Goal: Task Accomplishment & Management: Manage account settings

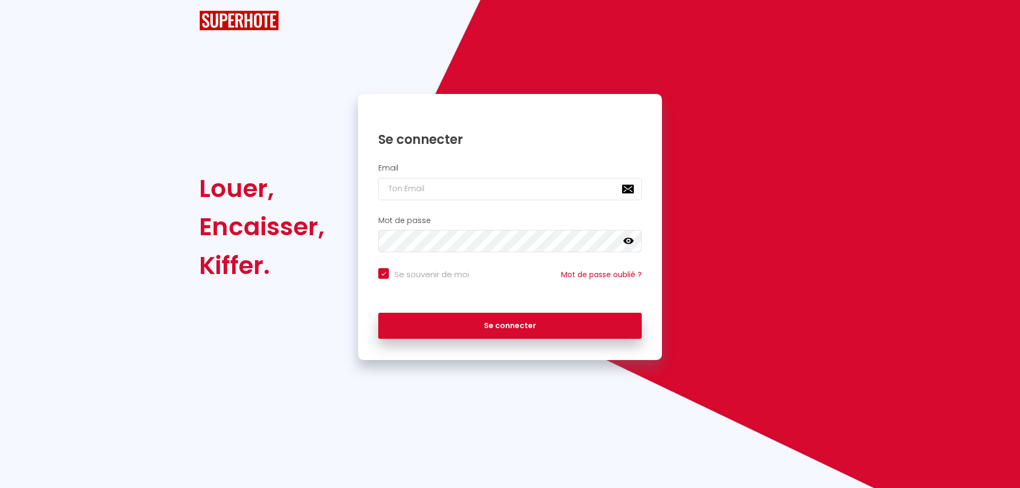
checkbox input "true"
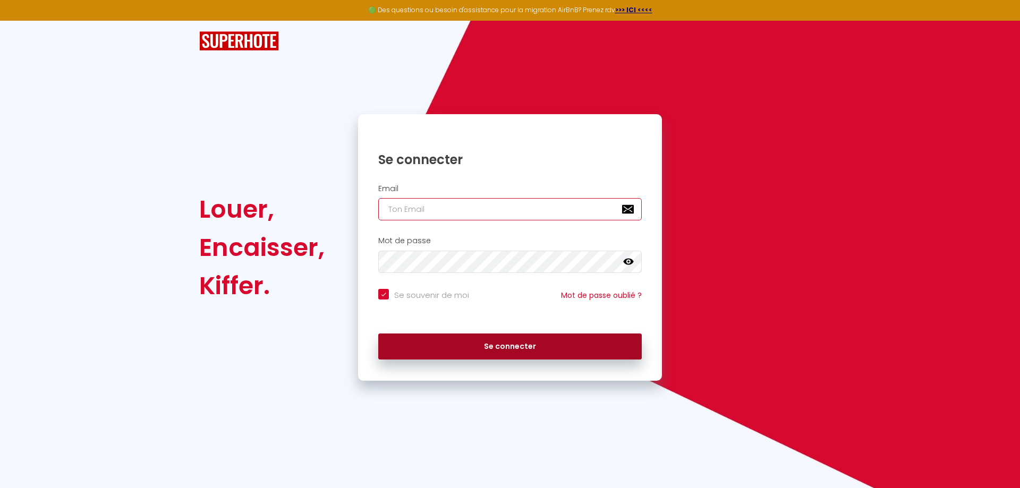
type input "[EMAIL_ADDRESS][DOMAIN_NAME]"
click at [490, 349] on button "Se connecter" at bounding box center [509, 347] width 263 height 27
checkbox input "true"
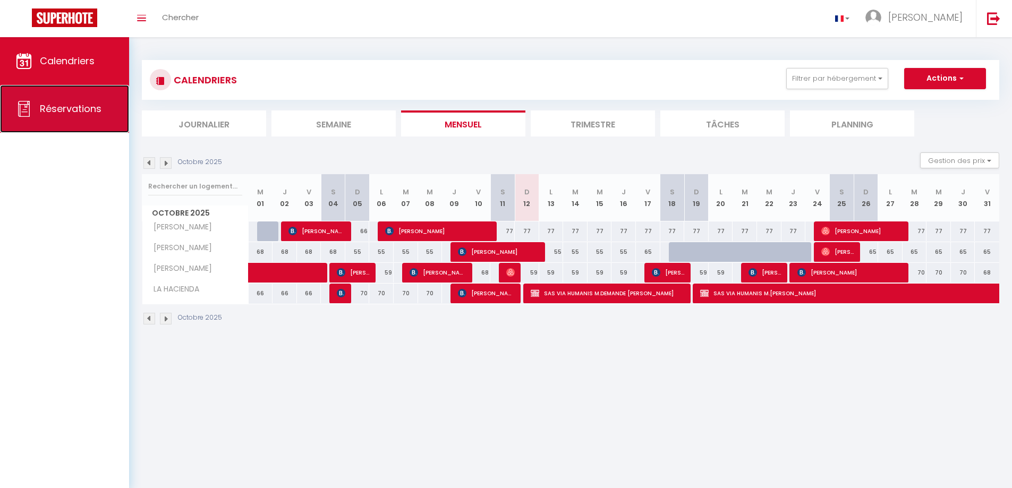
click at [97, 103] on span "Réservations" at bounding box center [71, 108] width 62 height 13
select select "not_cancelled"
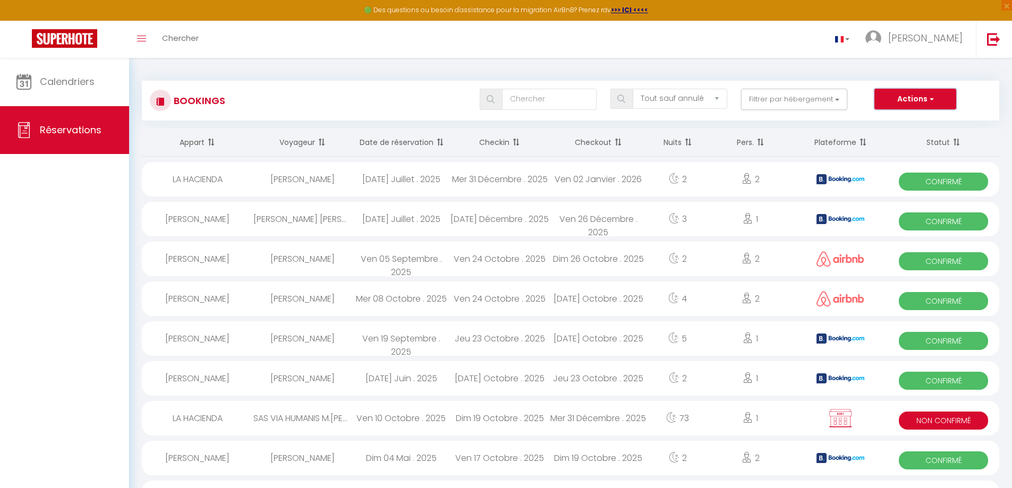
click at [911, 105] on button "Actions" at bounding box center [915, 99] width 82 height 21
click at [834, 104] on button "Filtrer par hébergement" at bounding box center [794, 99] width 106 height 21
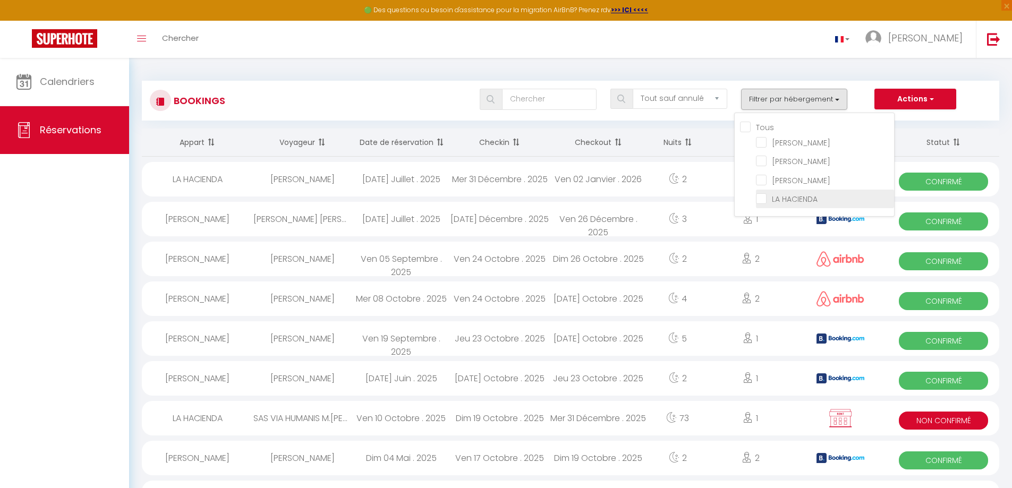
click at [766, 197] on input "LA HACIENDA" at bounding box center [825, 198] width 138 height 11
checkbox input "true"
checkbox input "false"
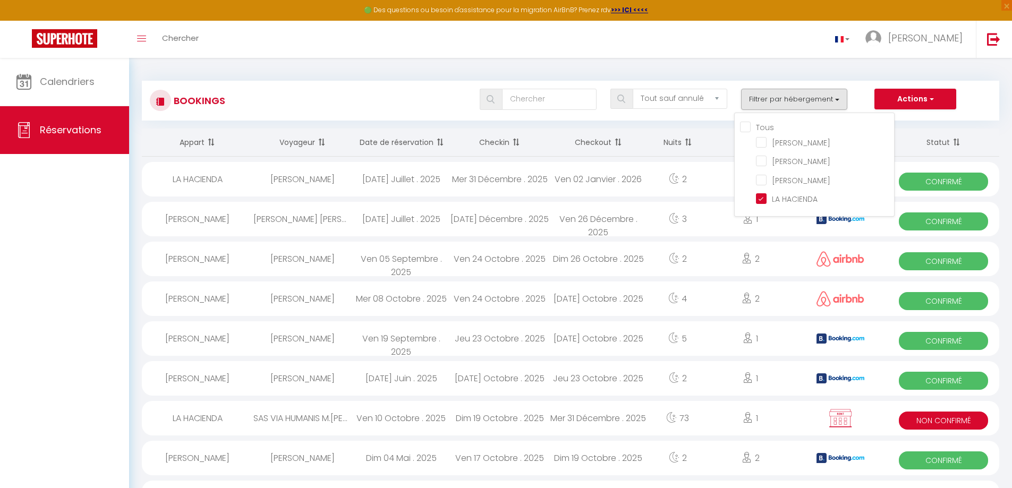
checkbox input "false"
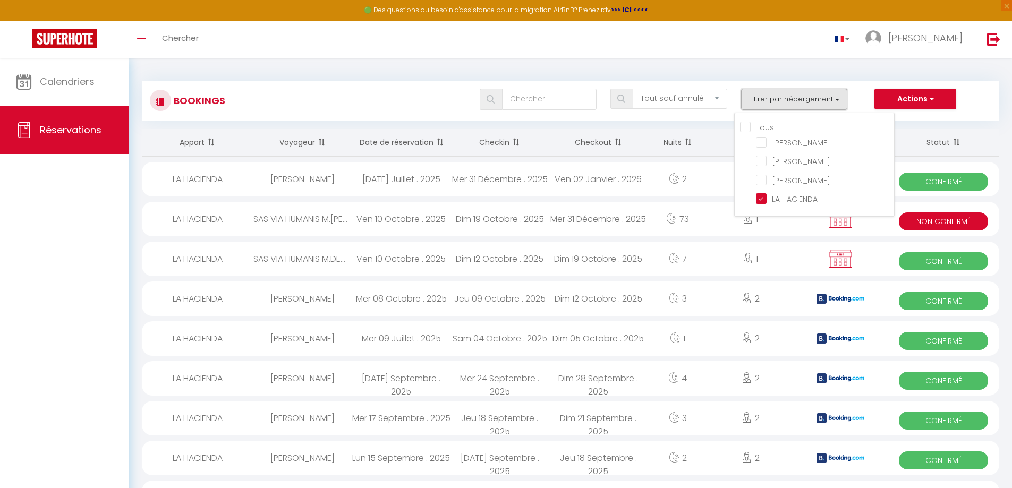
click at [829, 97] on button "Filtrer par hébergement" at bounding box center [794, 99] width 106 height 21
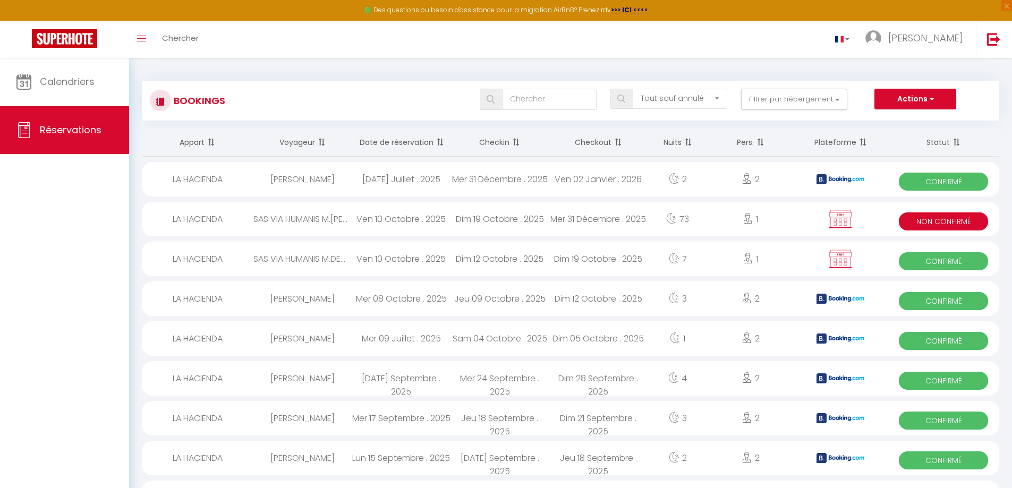
click at [367, 155] on th "Date de réservation" at bounding box center [401, 143] width 99 height 28
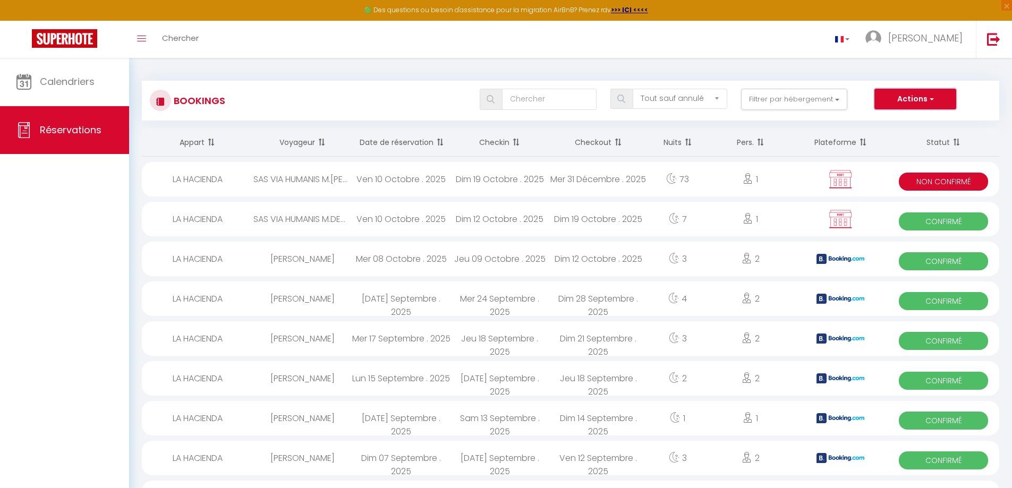
click at [900, 100] on button "Actions" at bounding box center [915, 99] width 82 height 21
click at [783, 99] on button "Filtrer par hébergement" at bounding box center [794, 99] width 106 height 21
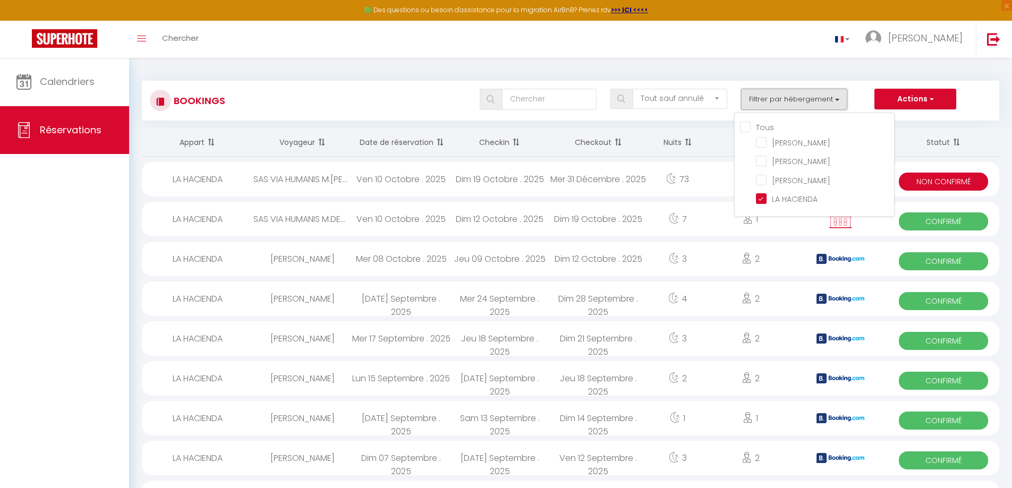
click at [785, 100] on button "Filtrer par hébergement" at bounding box center [794, 99] width 106 height 21
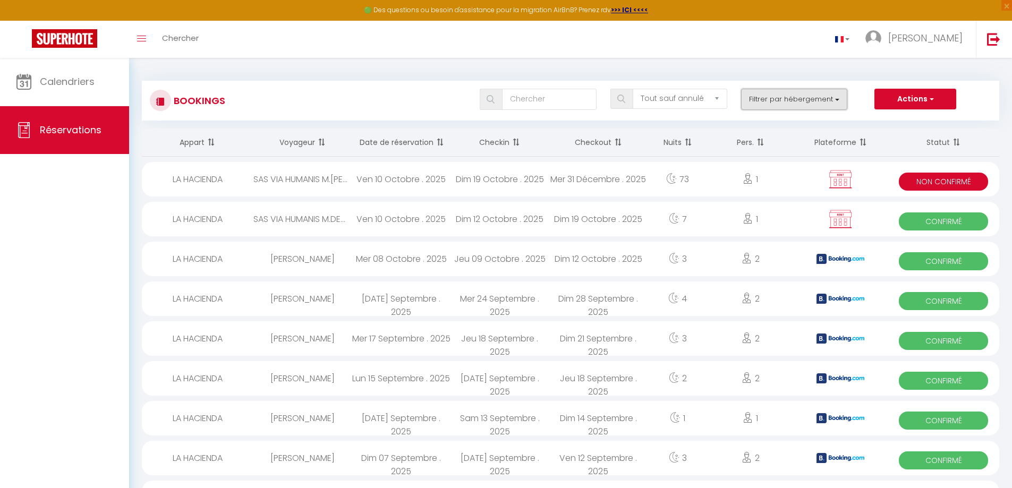
click at [761, 101] on button "Filtrer par hébergement" at bounding box center [794, 99] width 106 height 21
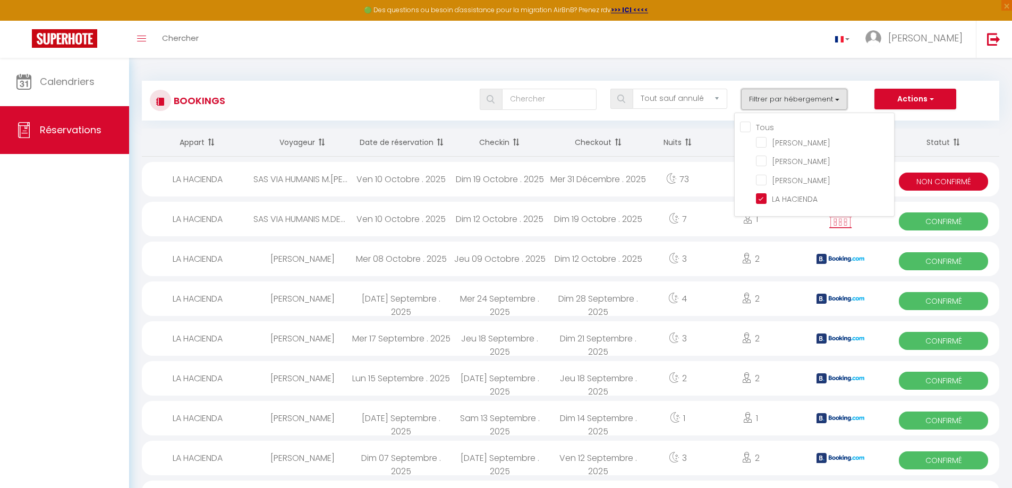
click at [761, 101] on button "Filtrer par hébergement" at bounding box center [794, 99] width 106 height 21
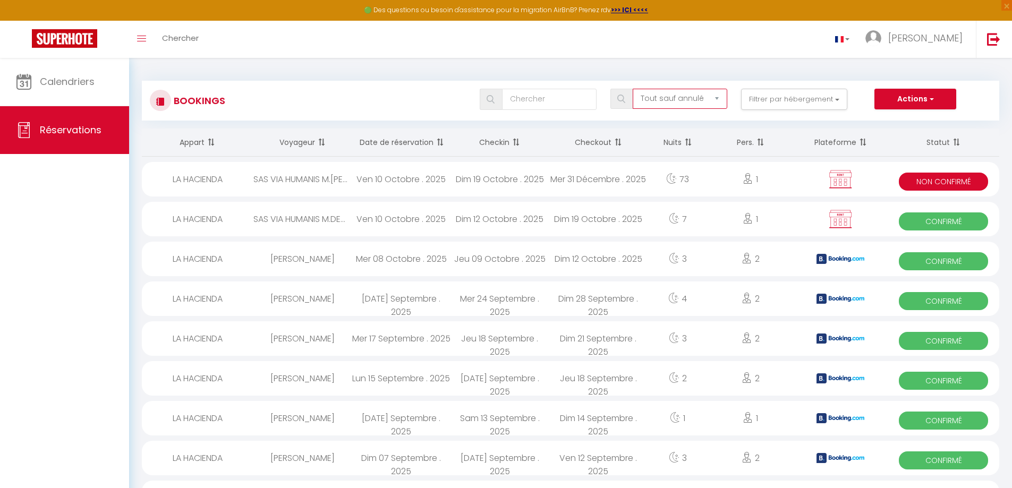
click at [682, 100] on select "Tous les statuts Annulé Confirmé Non Confirmé Tout sauf annulé No Show Request" at bounding box center [680, 99] width 95 height 20
click at [681, 99] on select "Tous les statuts Annulé Confirmé Non Confirmé Tout sauf annulé No Show Request" at bounding box center [680, 99] width 95 height 20
click at [505, 140] on th "Checkin" at bounding box center [499, 143] width 99 height 28
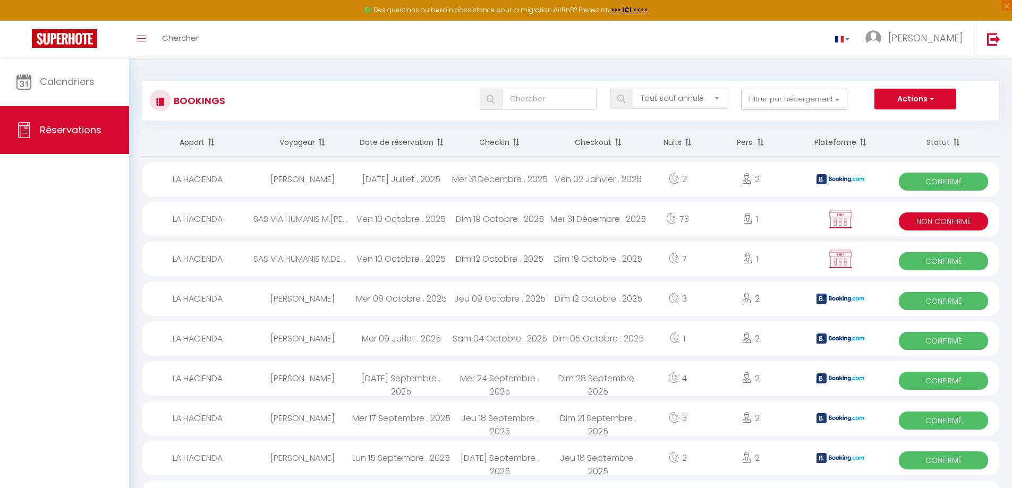
click at [511, 145] on span at bounding box center [514, 142] width 11 height 21
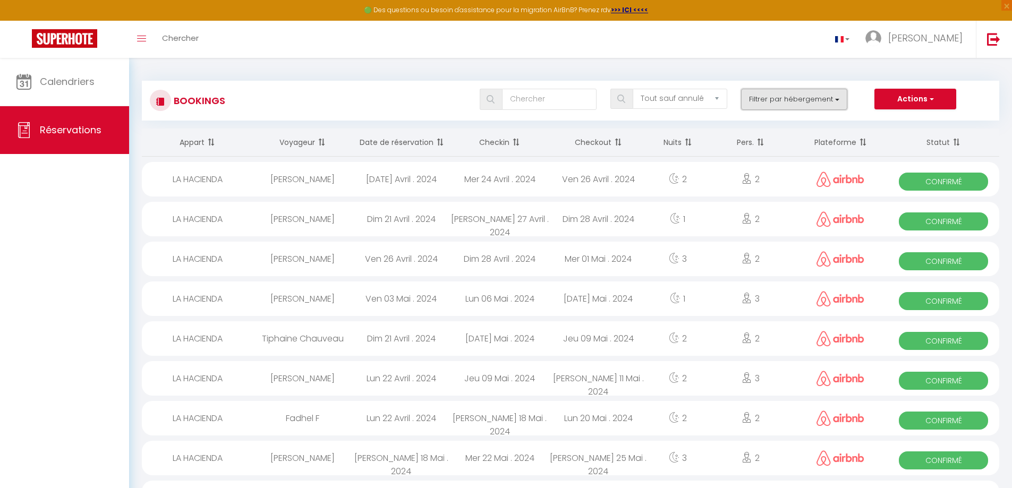
click at [798, 99] on button "Filtrer par hébergement" at bounding box center [794, 99] width 106 height 21
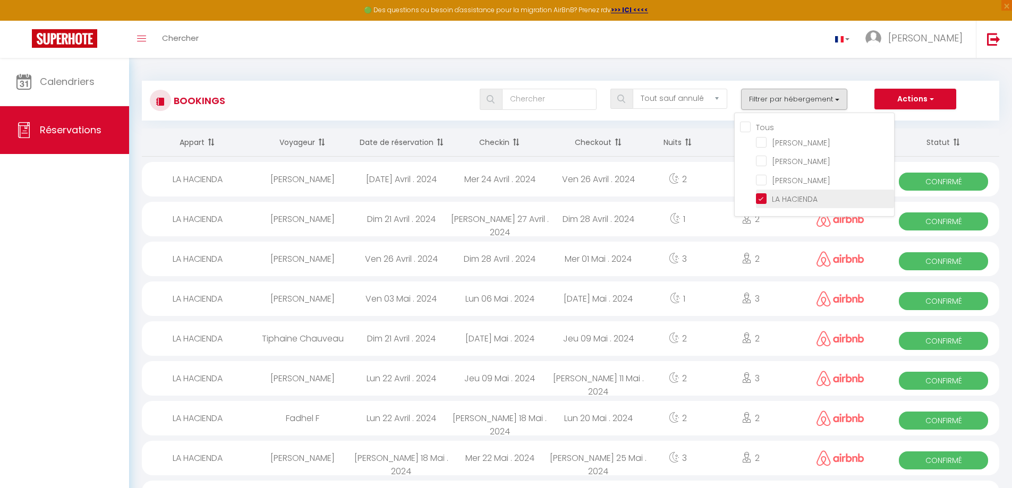
click at [759, 196] on input "LA HACIENDA" at bounding box center [825, 198] width 138 height 11
checkbox input "false"
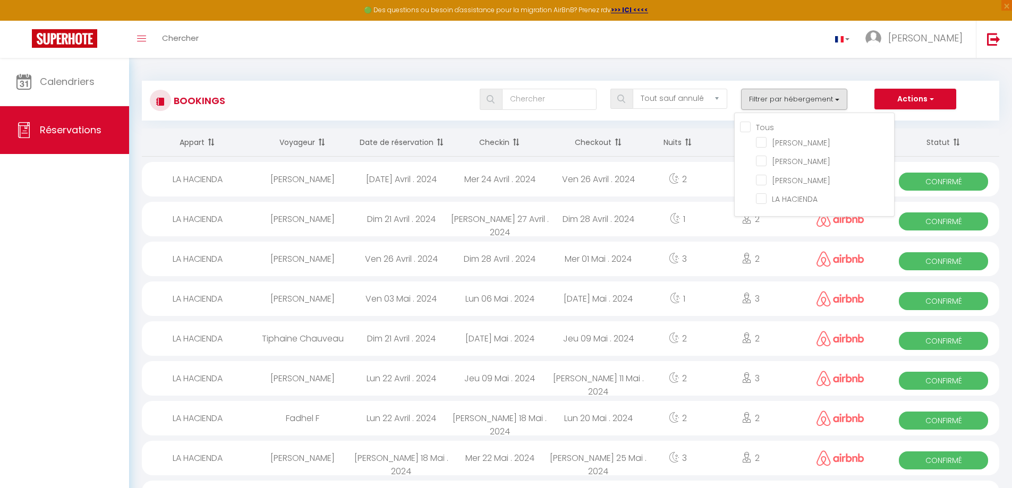
checkbox input "false"
click at [766, 162] on input "[PERSON_NAME]" at bounding box center [825, 160] width 138 height 11
checkbox input "true"
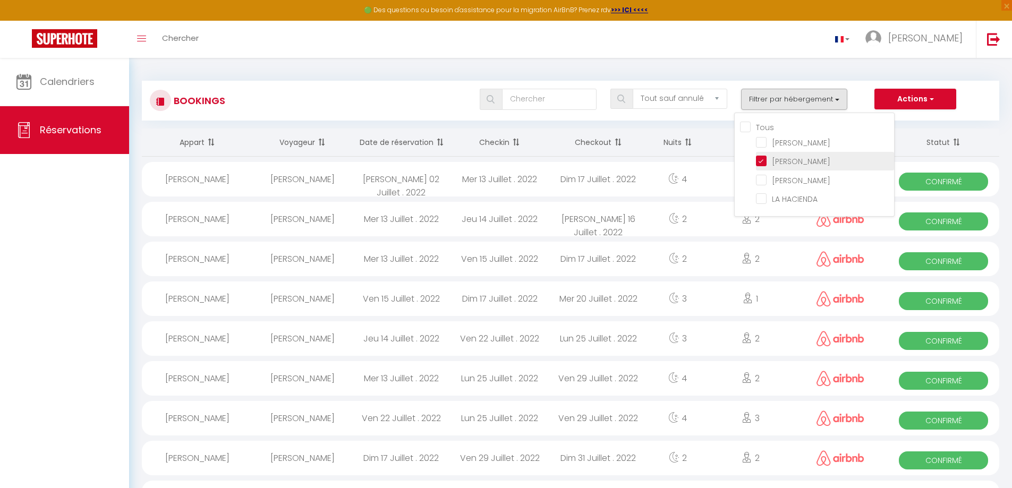
checkbox input "false"
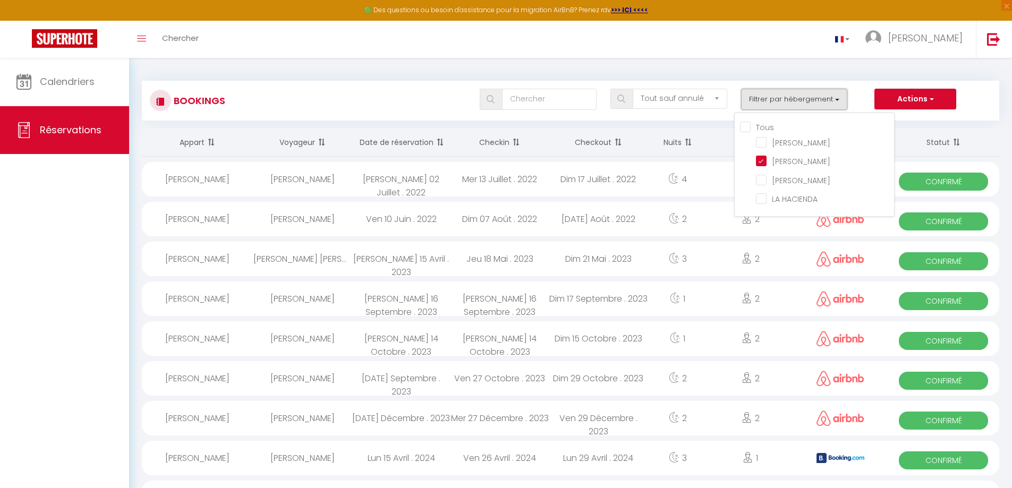
click at [791, 99] on button "Filtrer par hébergement" at bounding box center [794, 99] width 106 height 21
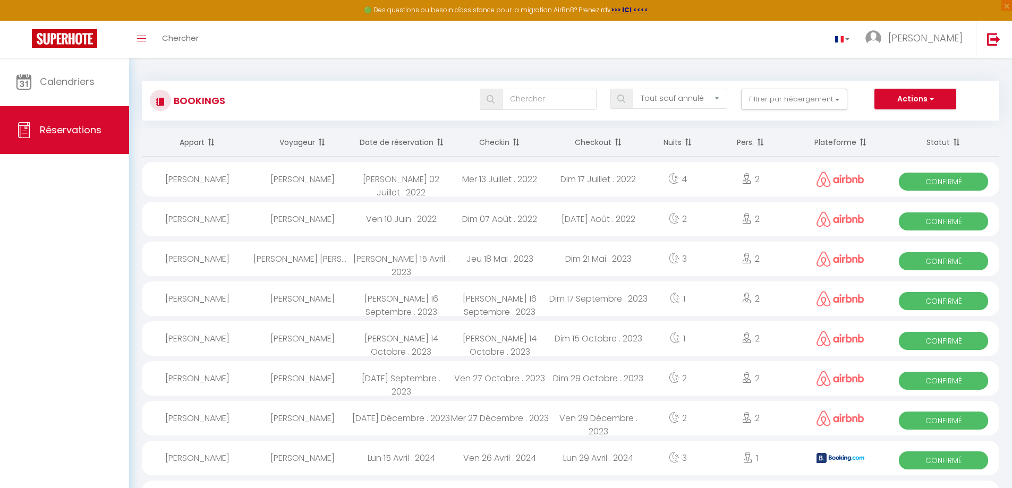
click at [521, 139] on th "Checkin" at bounding box center [499, 143] width 99 height 28
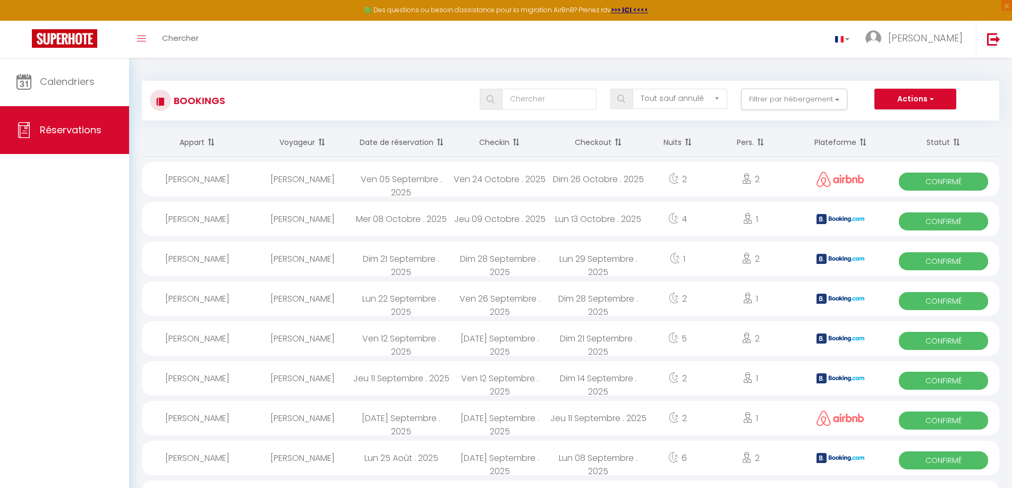
click at [521, 139] on th "Checkin" at bounding box center [499, 143] width 99 height 28
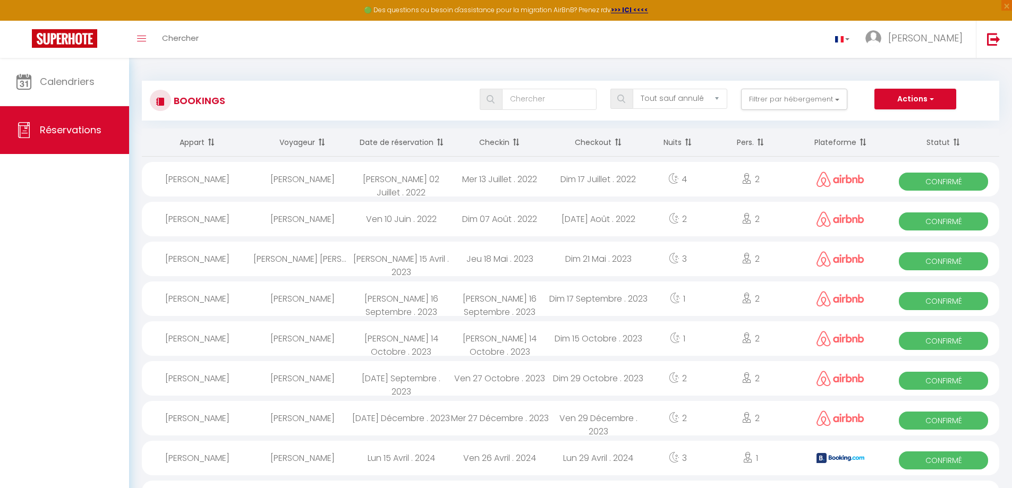
click at [508, 139] on th "Checkin" at bounding box center [499, 143] width 99 height 28
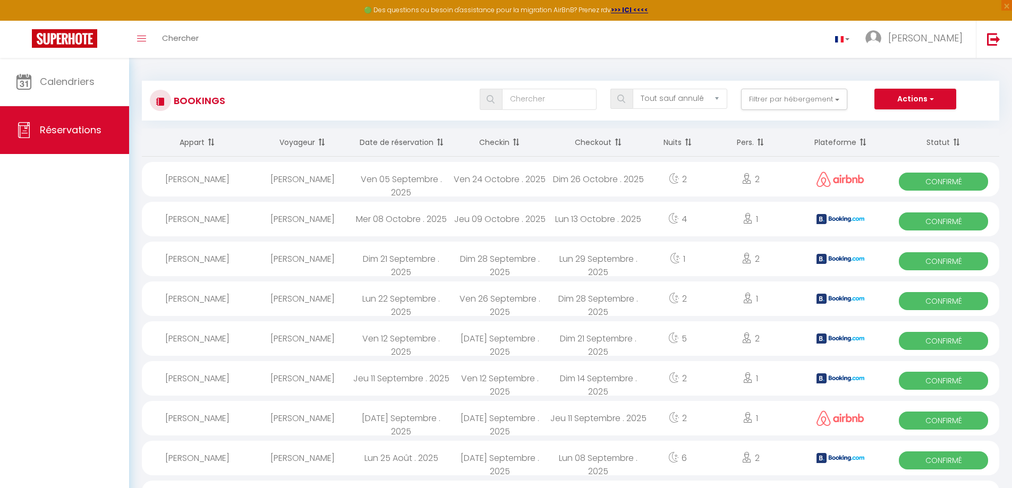
click at [508, 139] on th "Checkin" at bounding box center [499, 143] width 99 height 28
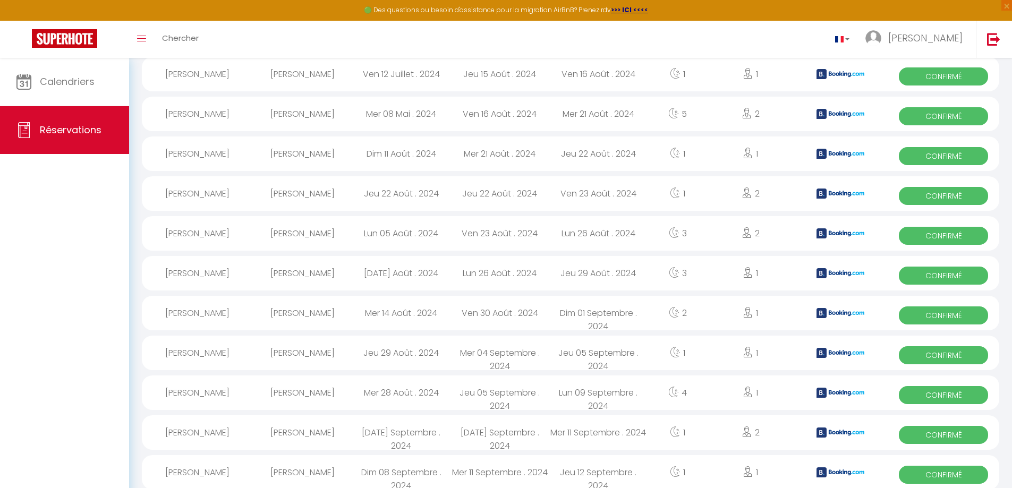
scroll to position [1708, 0]
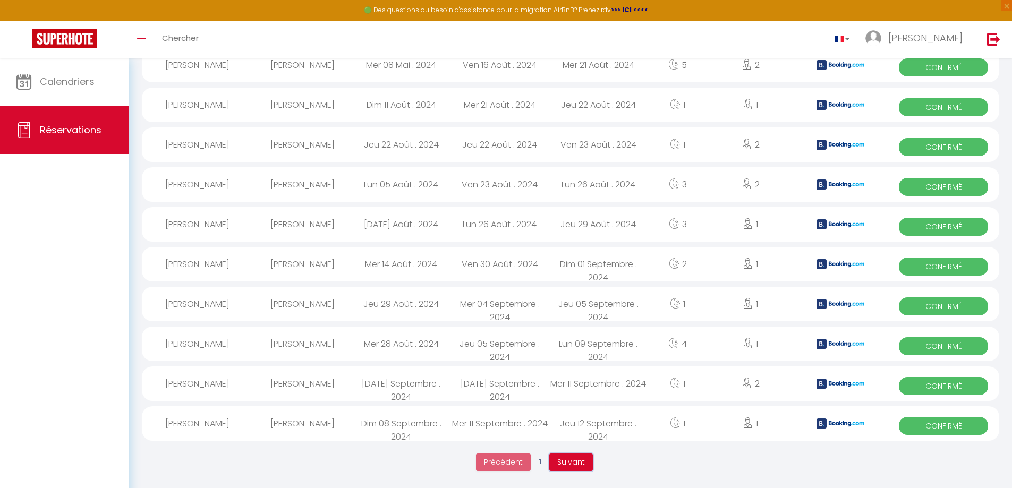
click at [563, 465] on span "Suivant" at bounding box center [571, 462] width 28 height 11
click at [572, 464] on span "Suivant" at bounding box center [572, 462] width 28 height 11
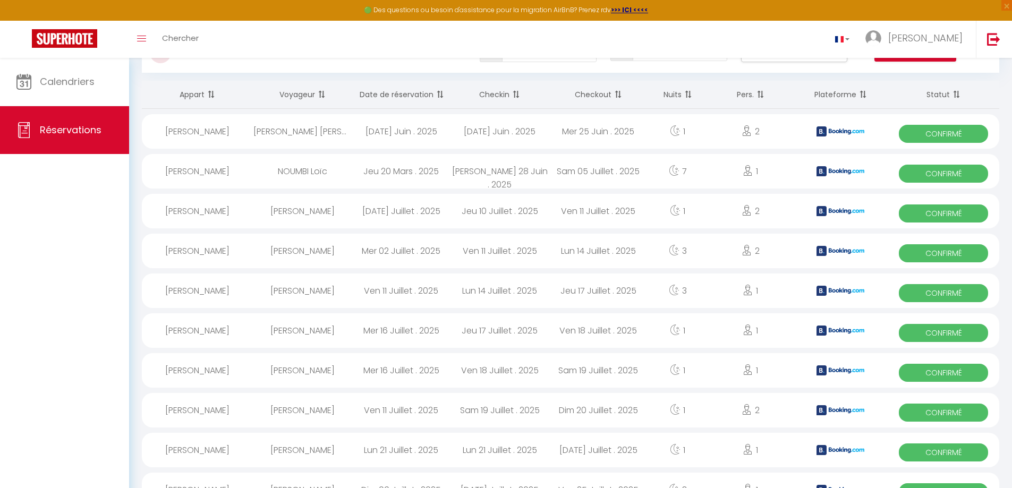
scroll to position [0, 0]
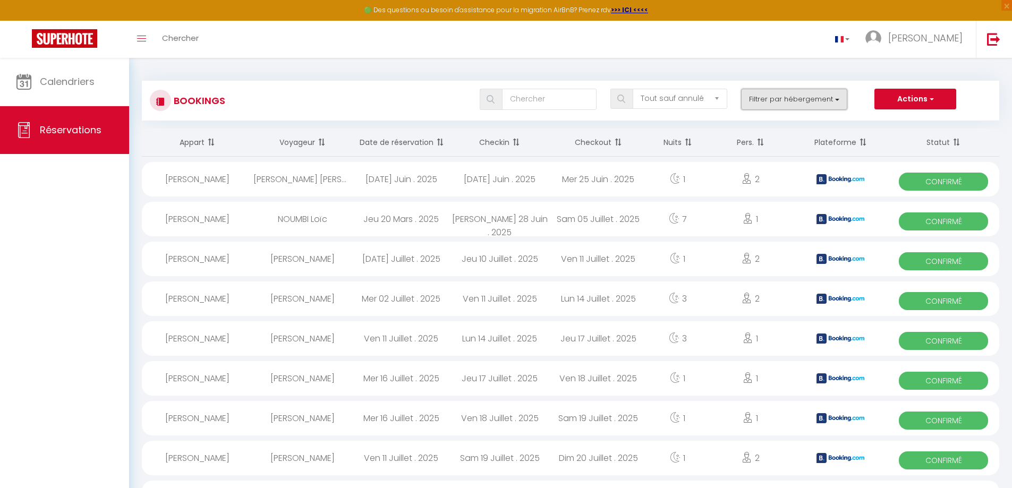
click at [814, 100] on button "Filtrer par hébergement" at bounding box center [794, 99] width 106 height 21
click at [762, 141] on input "[PERSON_NAME]" at bounding box center [825, 142] width 138 height 11
checkbox input "true"
checkbox input "false"
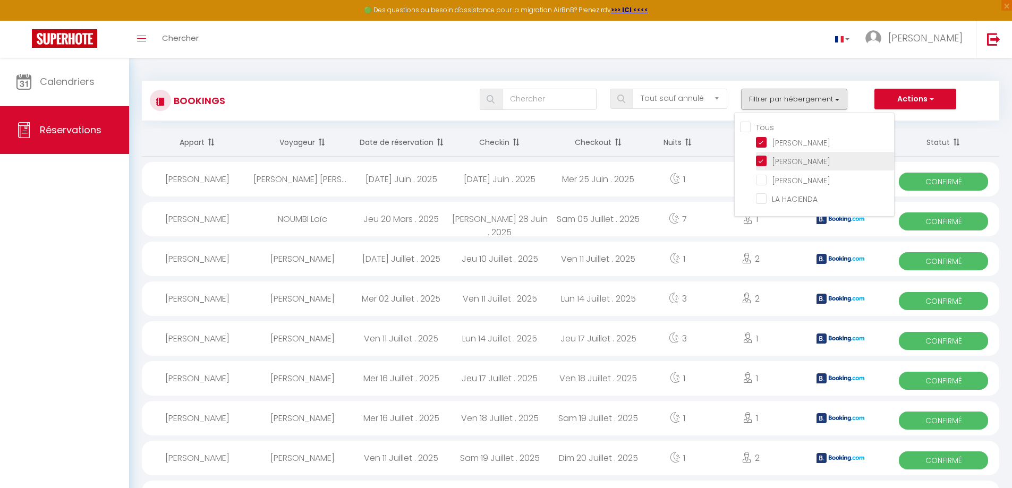
click at [762, 163] on input "[PERSON_NAME]" at bounding box center [825, 160] width 138 height 11
checkbox input "false"
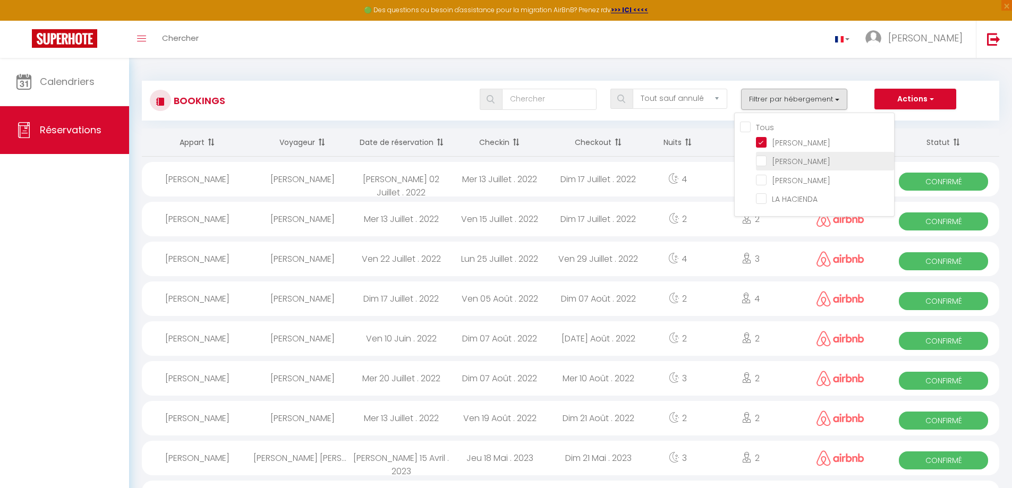
checkbox input "false"
click at [828, 91] on button "Filtrer par hébergement" at bounding box center [794, 99] width 106 height 21
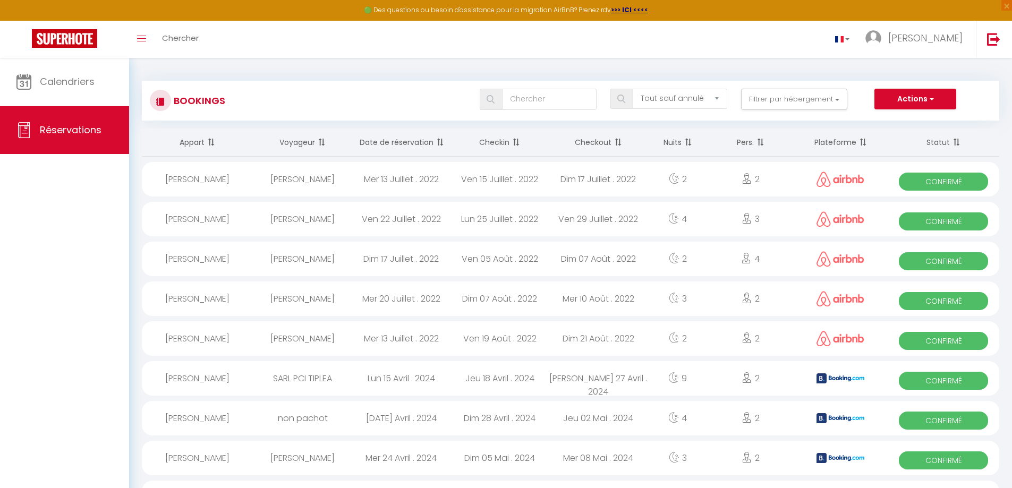
click at [509, 139] on th "Checkin" at bounding box center [499, 143] width 99 height 28
click at [498, 138] on th "Checkin" at bounding box center [499, 143] width 99 height 28
click at [769, 97] on button "Filtrer par hébergement" at bounding box center [794, 99] width 106 height 21
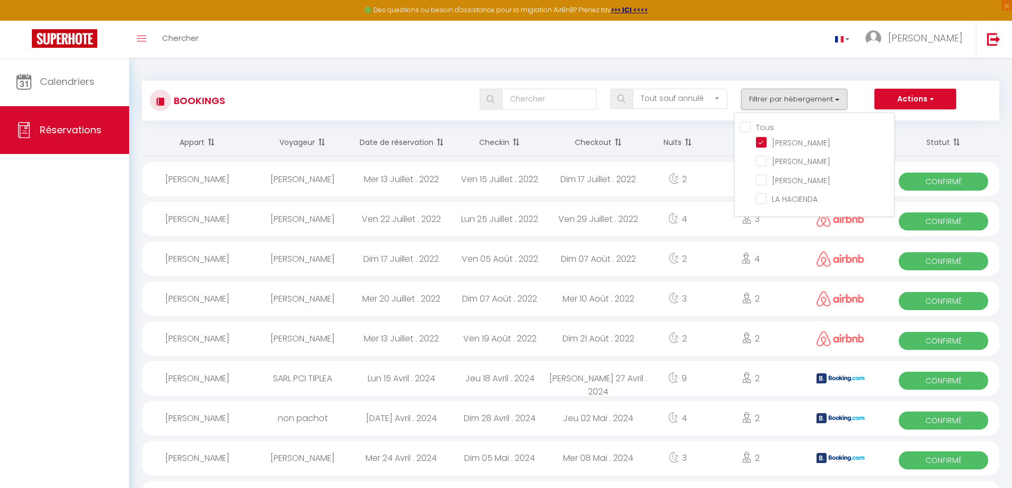
click at [3, 299] on div "Calendriers Réservations" at bounding box center [64, 284] width 129 height 453
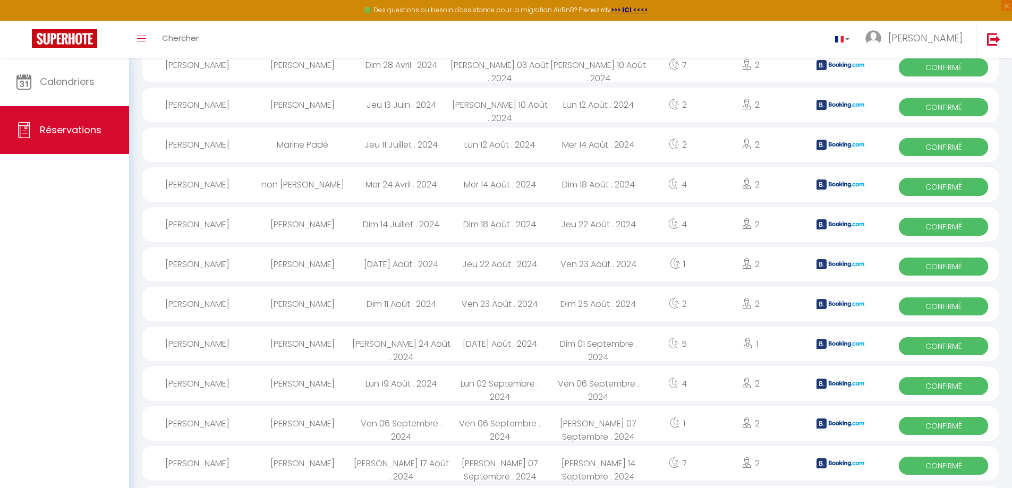
scroll to position [1708, 0]
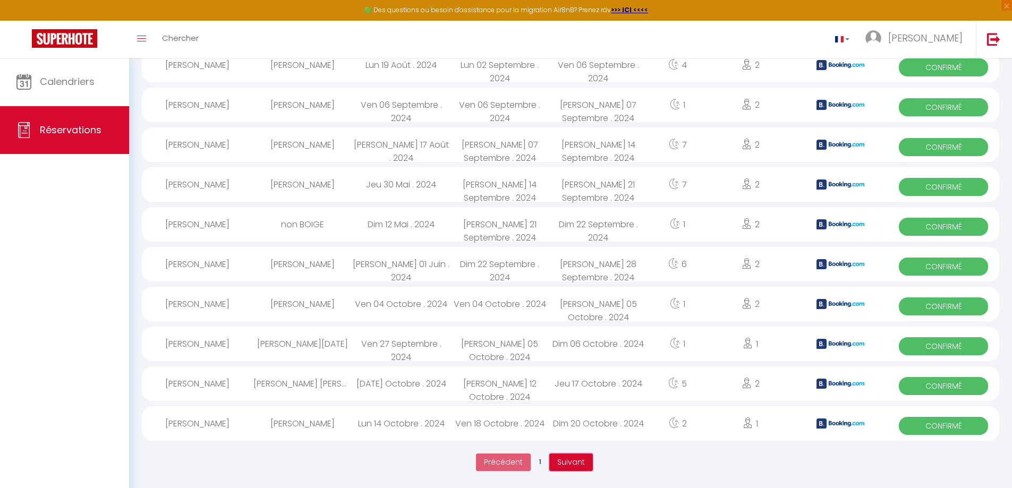
click at [555, 458] on button "Suivant" at bounding box center [571, 463] width 44 height 18
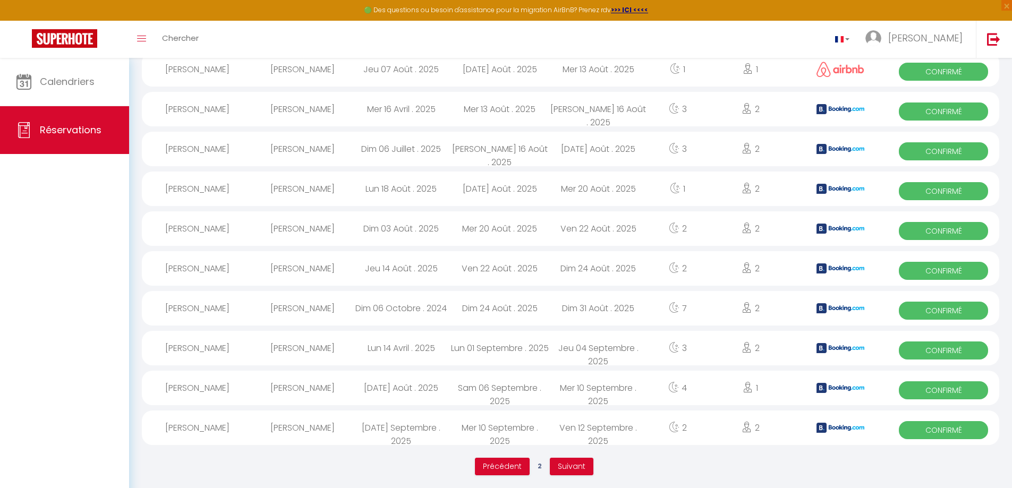
scroll to position [1705, 0]
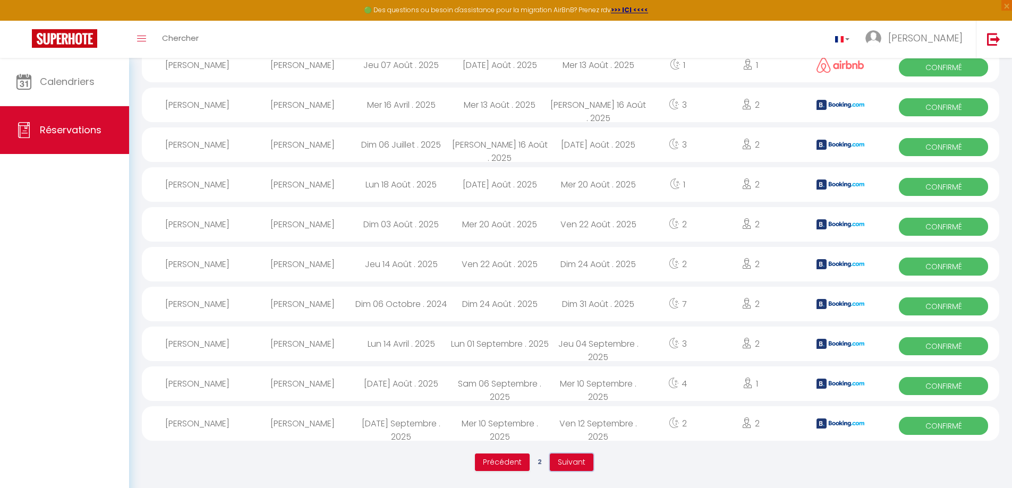
click at [573, 466] on span "Suivant" at bounding box center [572, 462] width 28 height 11
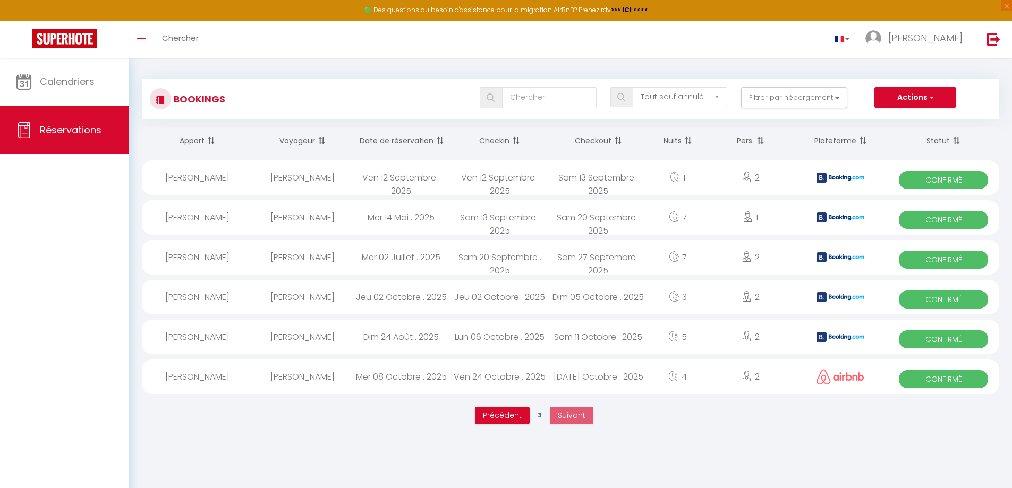
scroll to position [0, 0]
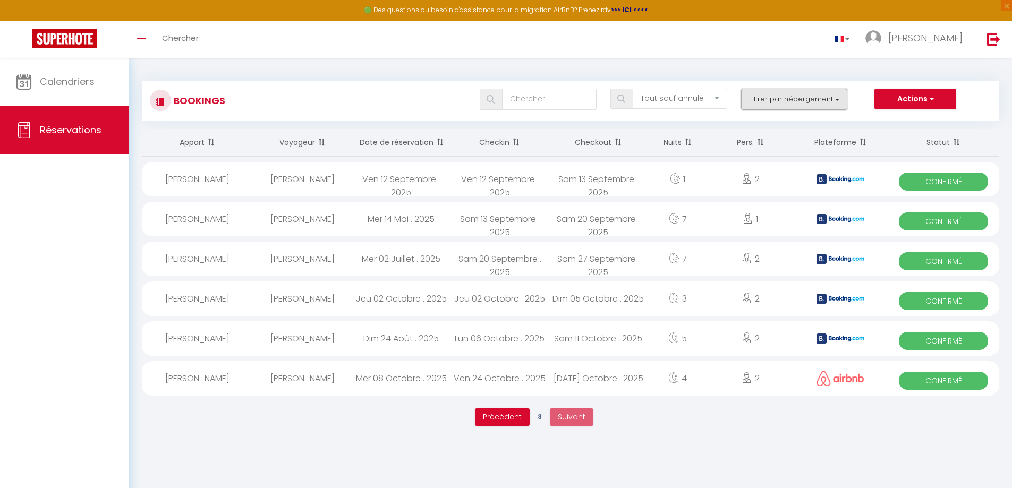
click at [787, 104] on button "Filtrer par hébergement" at bounding box center [794, 99] width 106 height 21
click at [759, 142] on input "[PERSON_NAME]" at bounding box center [825, 142] width 138 height 11
checkbox input "false"
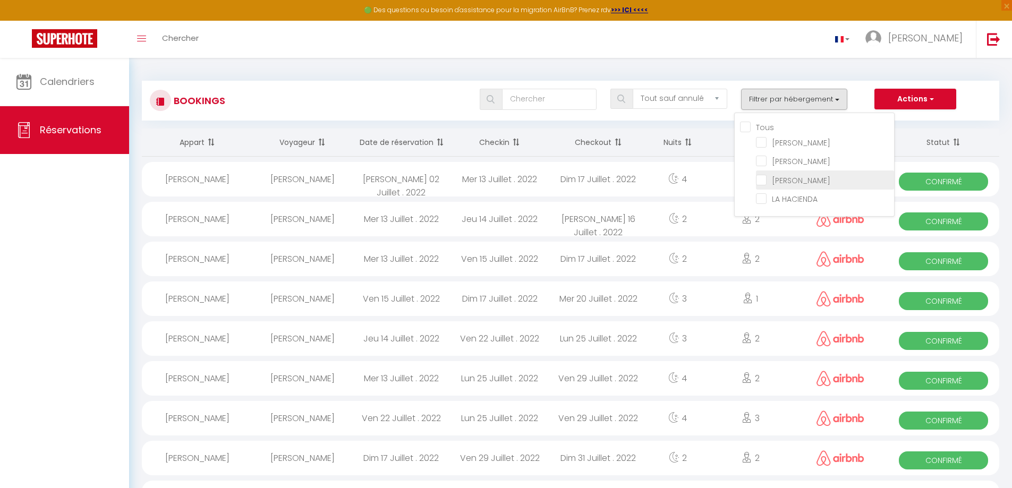
click at [768, 184] on input "[PERSON_NAME]" at bounding box center [825, 179] width 138 height 11
checkbox input "true"
click at [808, 100] on button "Filtrer par hébergement" at bounding box center [794, 99] width 106 height 21
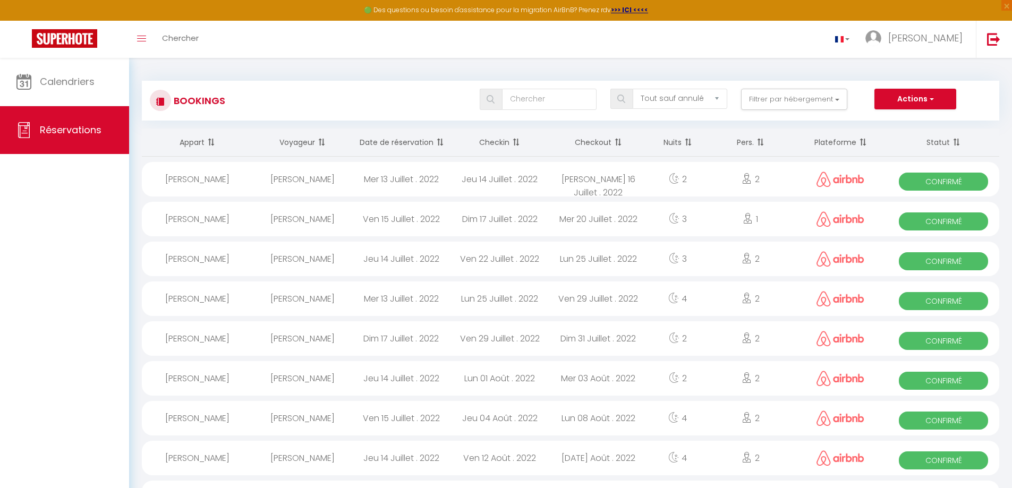
click at [496, 144] on th "Checkin" at bounding box center [499, 143] width 99 height 28
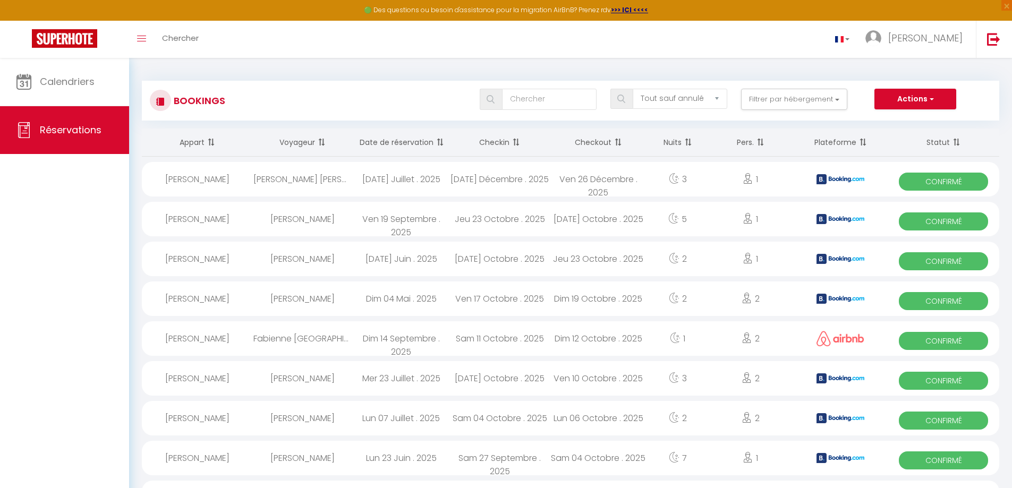
click at [506, 135] on th "Checkin" at bounding box center [499, 143] width 99 height 28
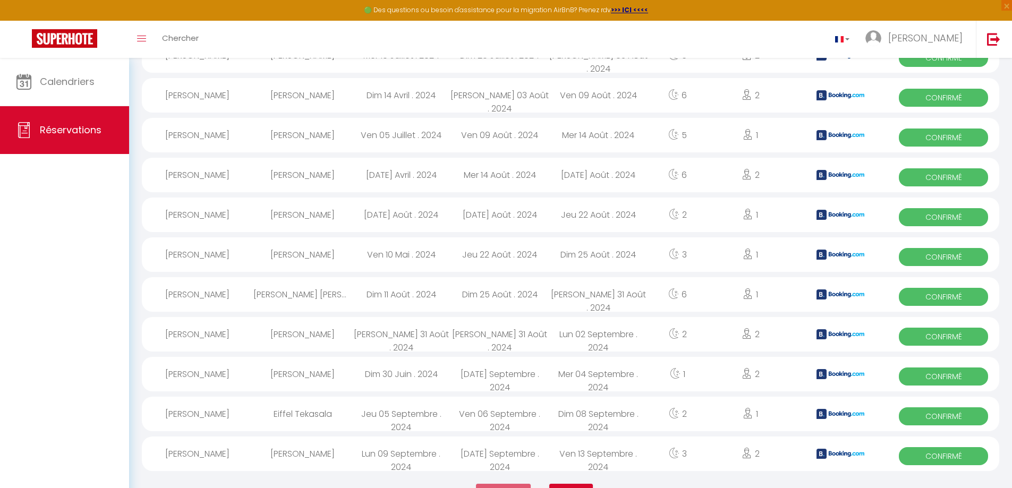
scroll to position [1708, 0]
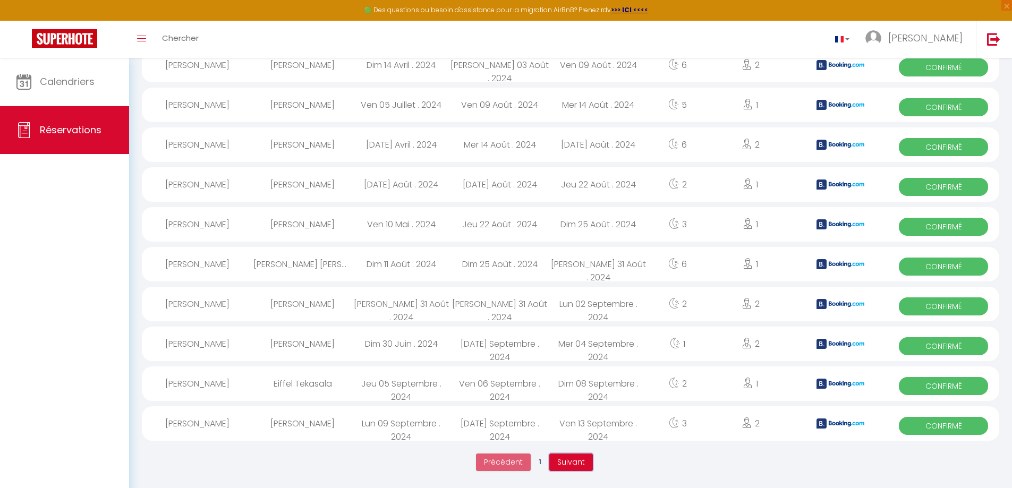
click at [559, 459] on span "Suivant" at bounding box center [571, 462] width 28 height 11
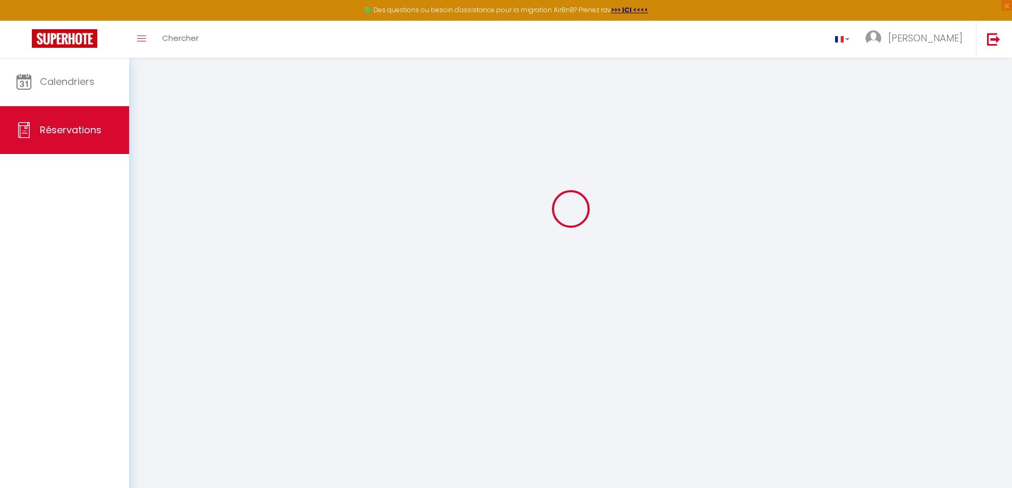
scroll to position [58, 0]
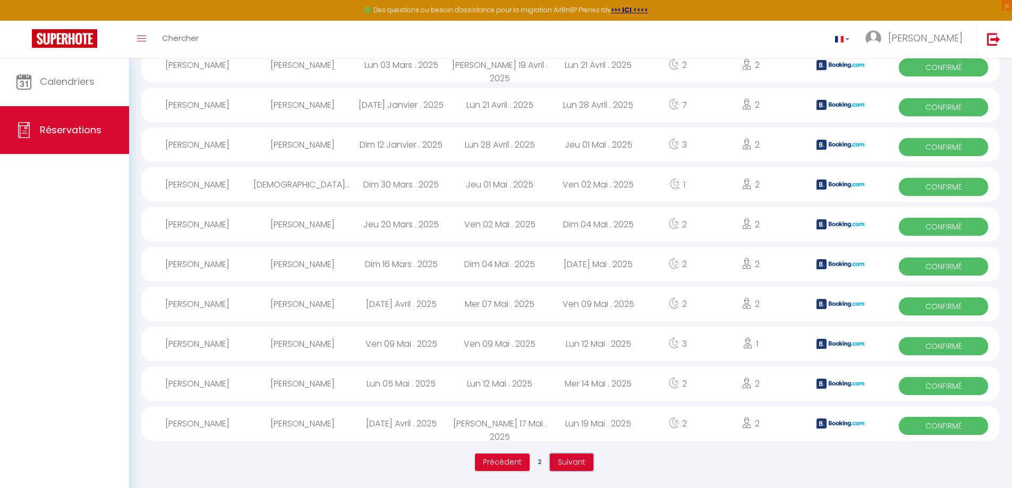
click at [572, 463] on span "Suivant" at bounding box center [572, 462] width 28 height 11
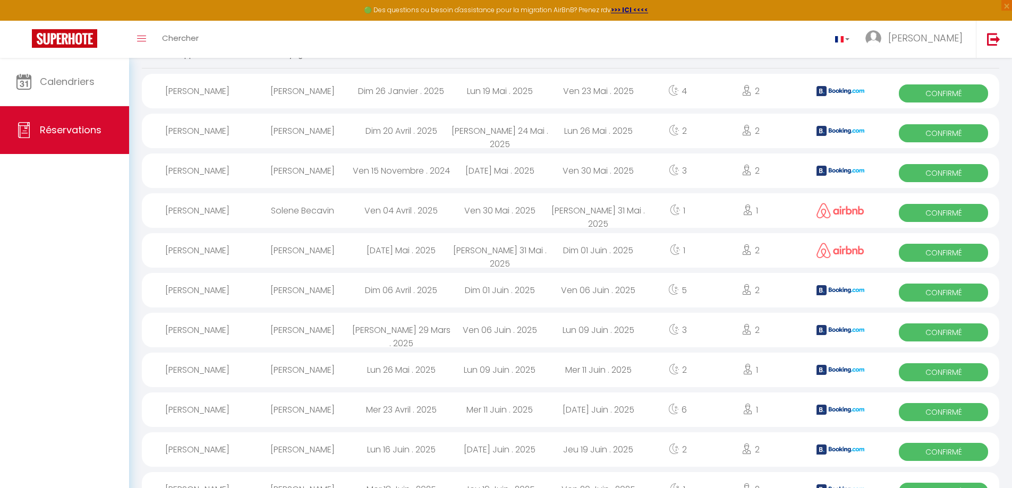
scroll to position [0, 0]
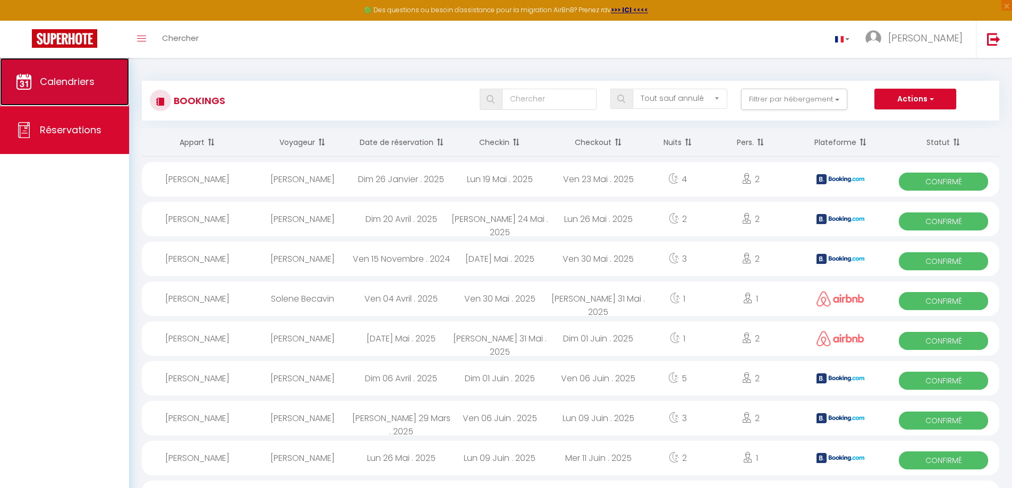
click at [73, 101] on link "Calendriers" at bounding box center [64, 82] width 129 height 48
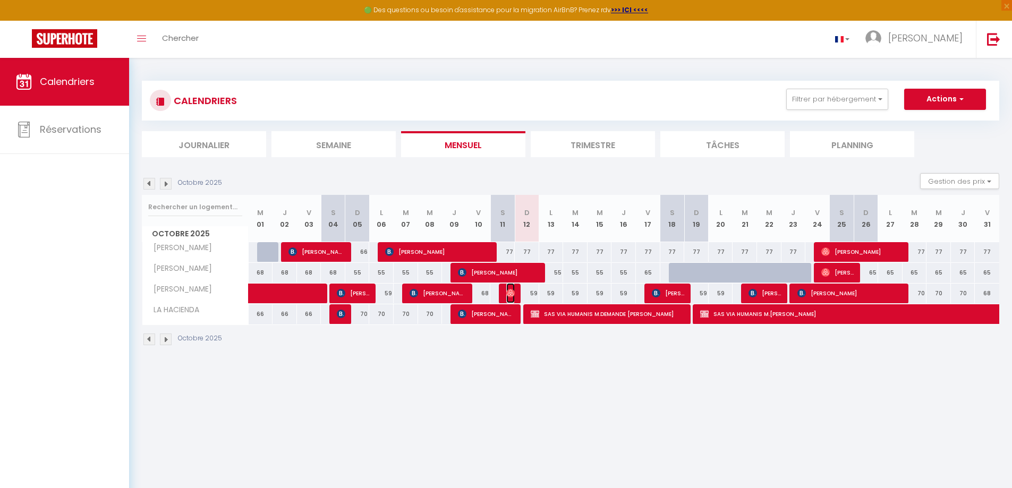
click at [512, 296] on img at bounding box center [510, 293] width 8 height 8
select select "OK"
select select "0"
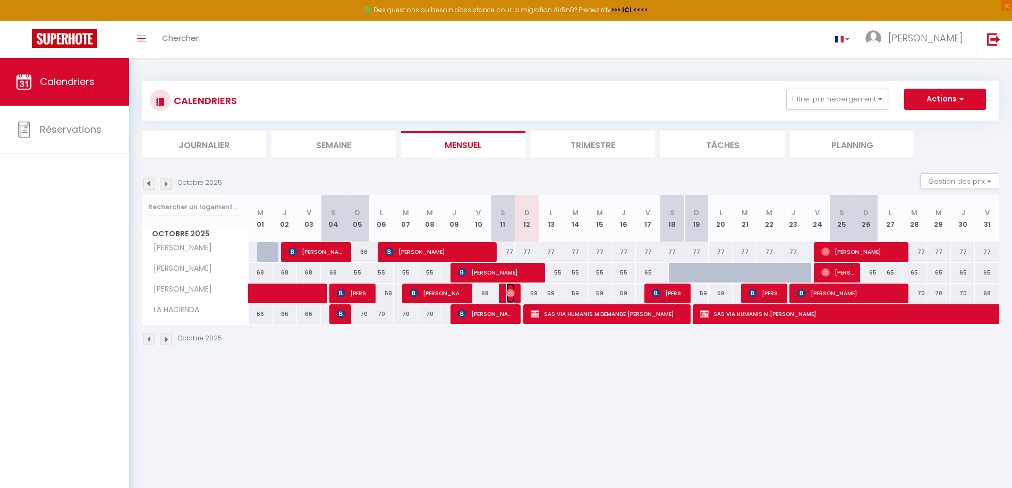
select select "1"
select select
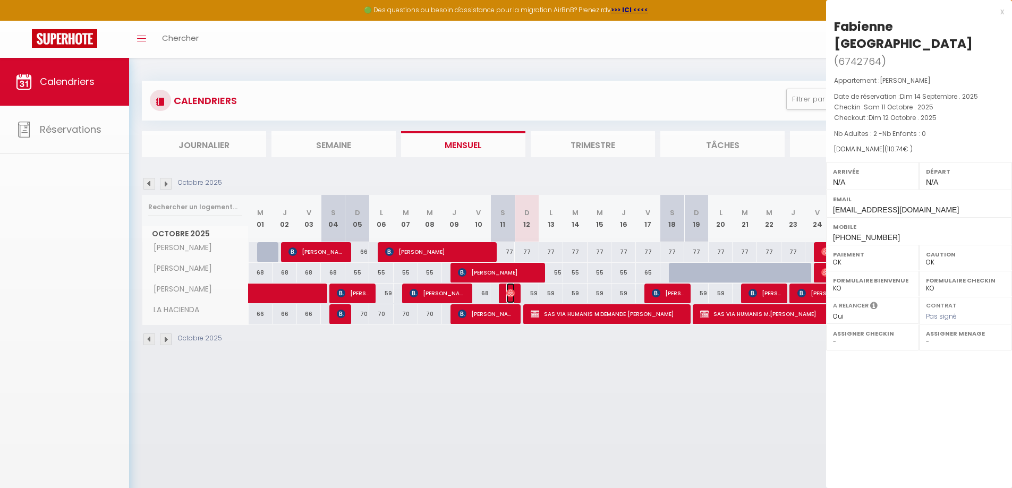
select select "27804"
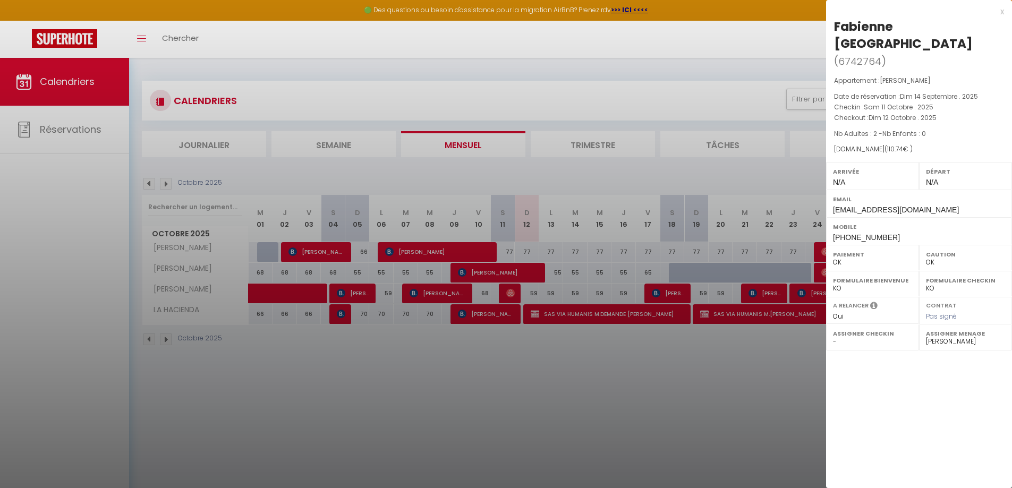
click at [531, 419] on div at bounding box center [506, 244] width 1012 height 488
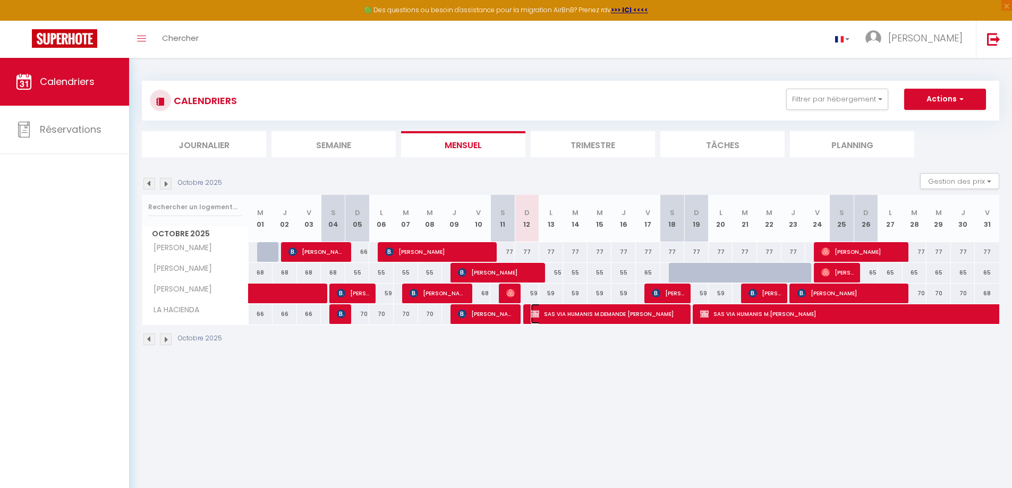
click at [617, 309] on span "SAS VIA HUMANIS M.DEMANDE [PERSON_NAME]" at bounding box center [608, 314] width 155 height 20
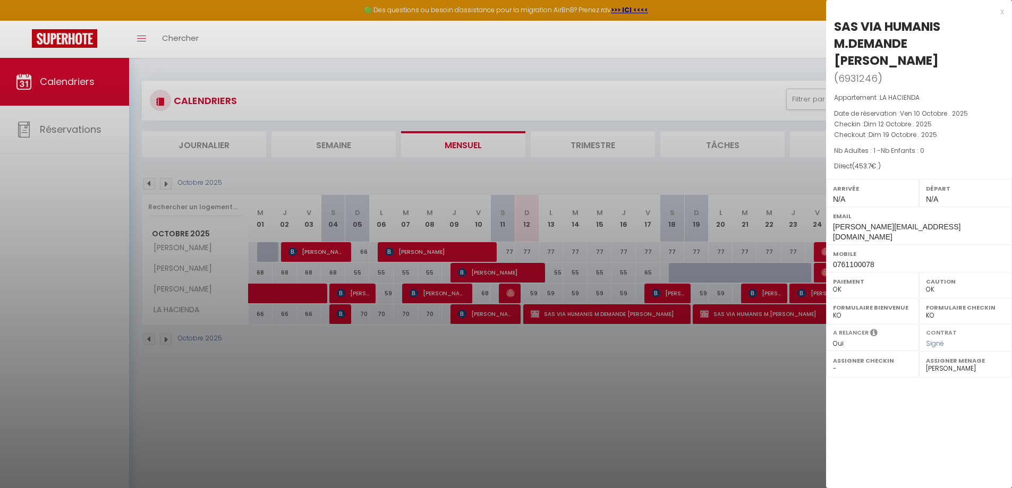
click at [598, 359] on div at bounding box center [506, 244] width 1012 height 488
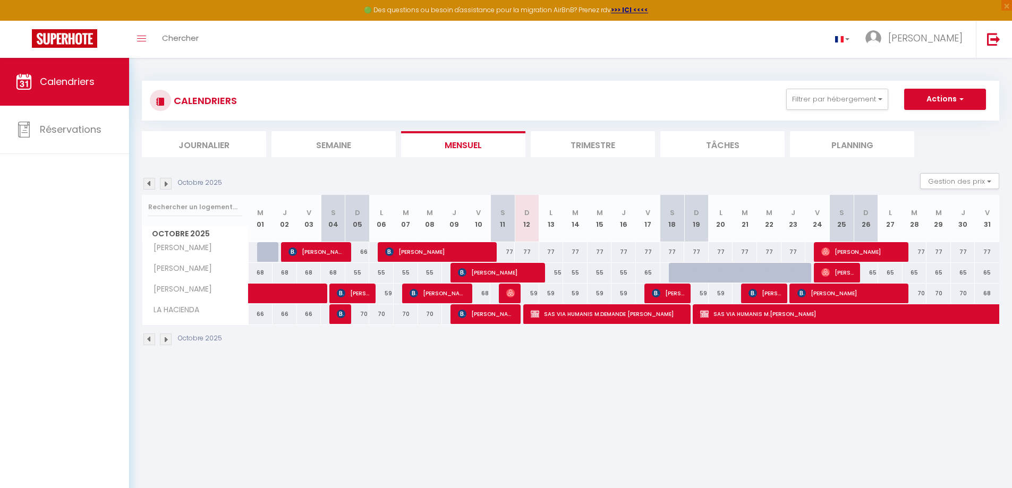
click at [167, 186] on img at bounding box center [166, 184] width 12 height 12
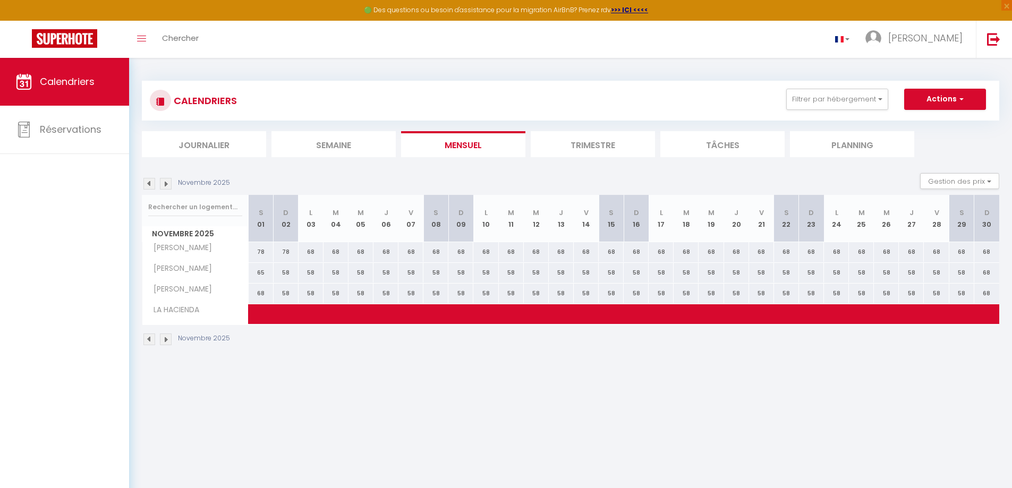
click at [166, 186] on img at bounding box center [166, 184] width 12 height 12
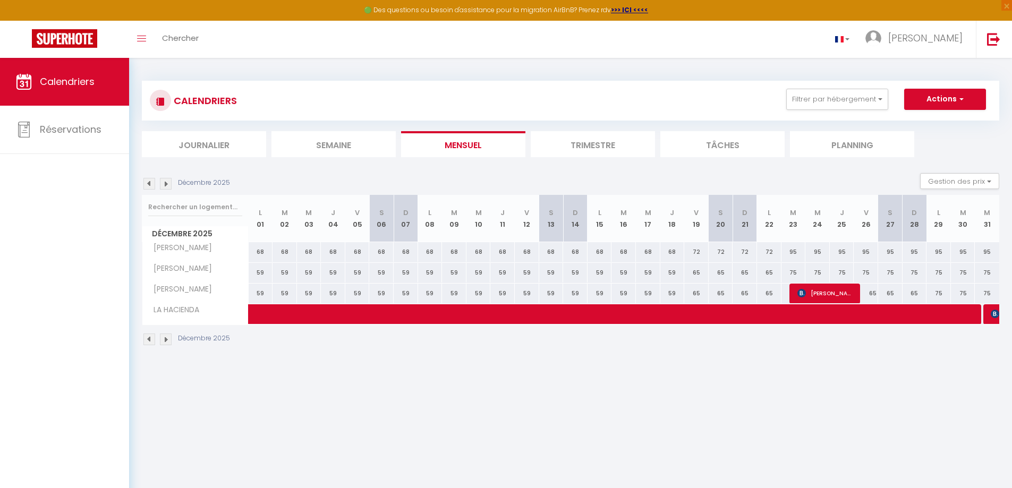
click at [167, 188] on img at bounding box center [166, 184] width 12 height 12
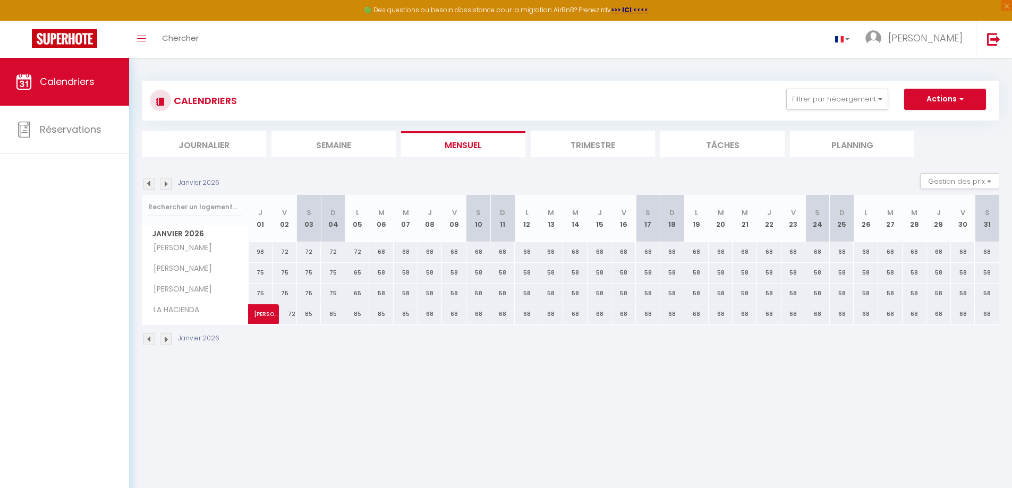
click at [149, 188] on img at bounding box center [149, 184] width 12 height 12
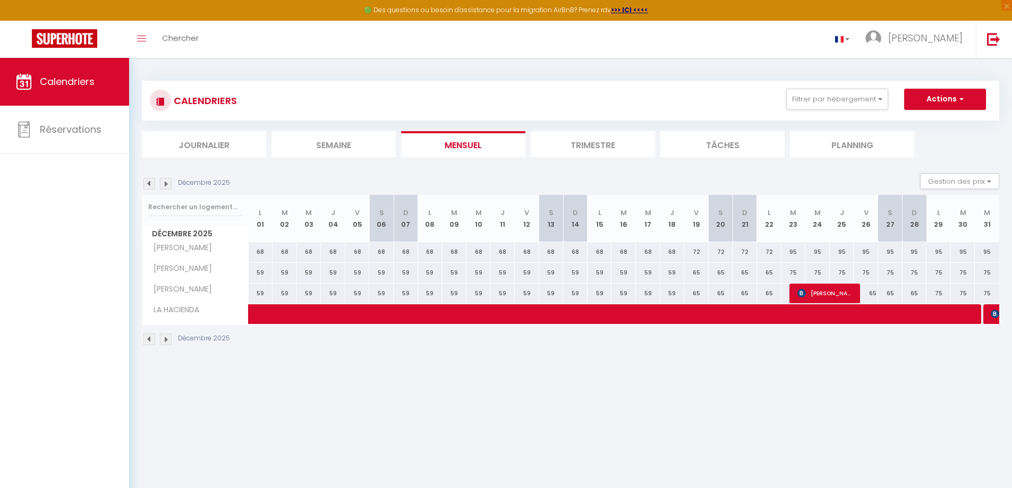
click at [149, 188] on img at bounding box center [149, 184] width 12 height 12
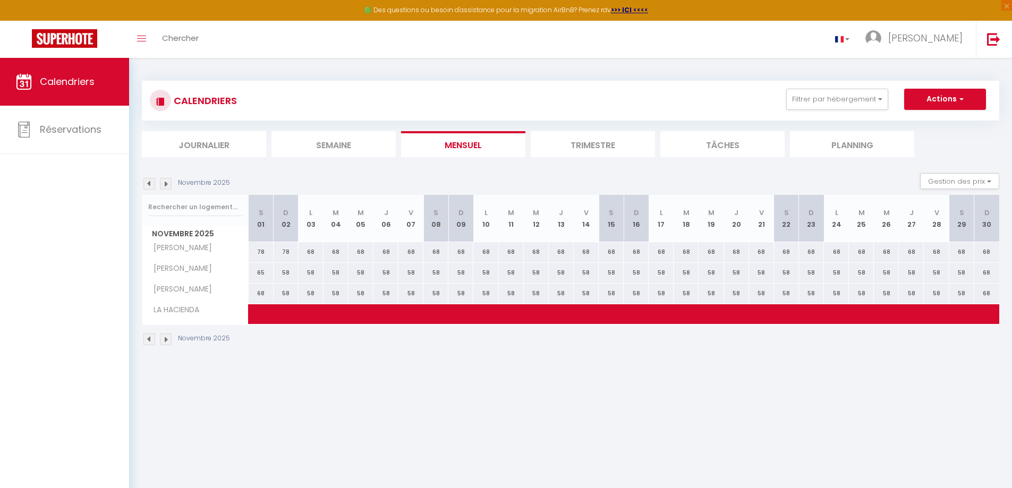
click at [151, 182] on img at bounding box center [149, 184] width 12 height 12
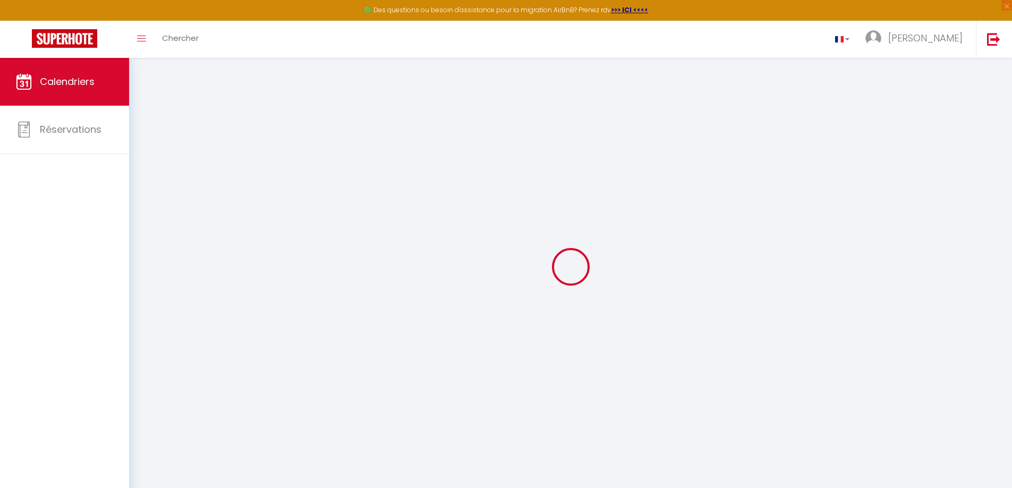
select select "0"
select select "27804"
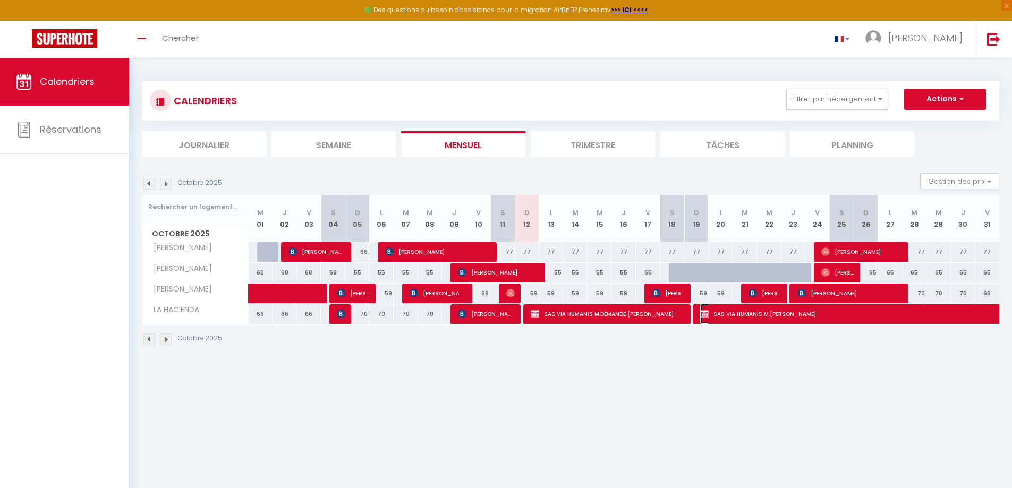
select select "KO"
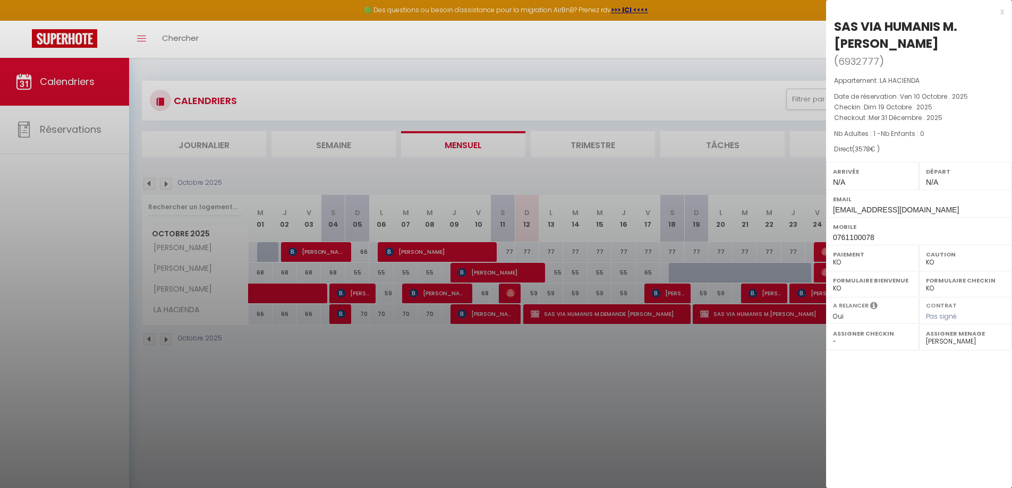
click at [617, 321] on div at bounding box center [506, 244] width 1012 height 488
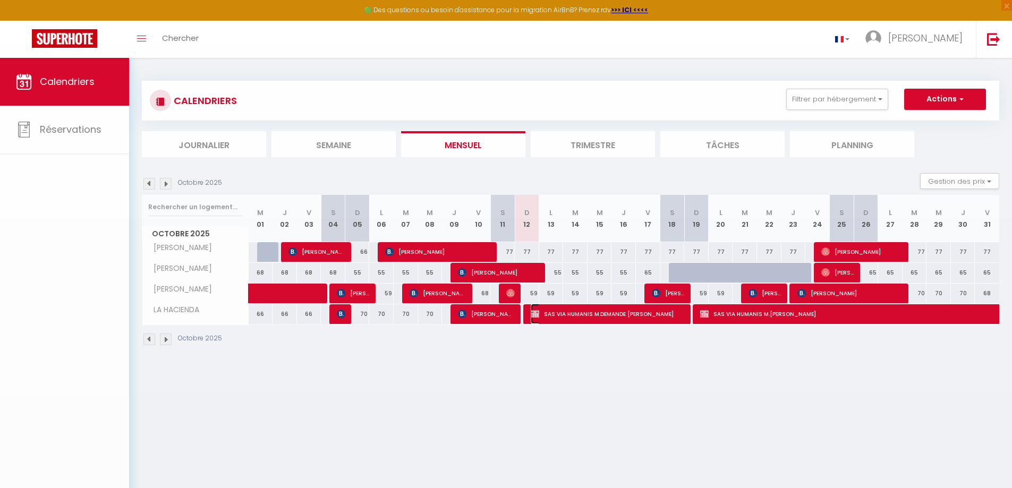
click at [612, 318] on span "SAS VIA HUMANIS M.DEMANDE [PERSON_NAME]" at bounding box center [608, 314] width 155 height 20
select select "OK"
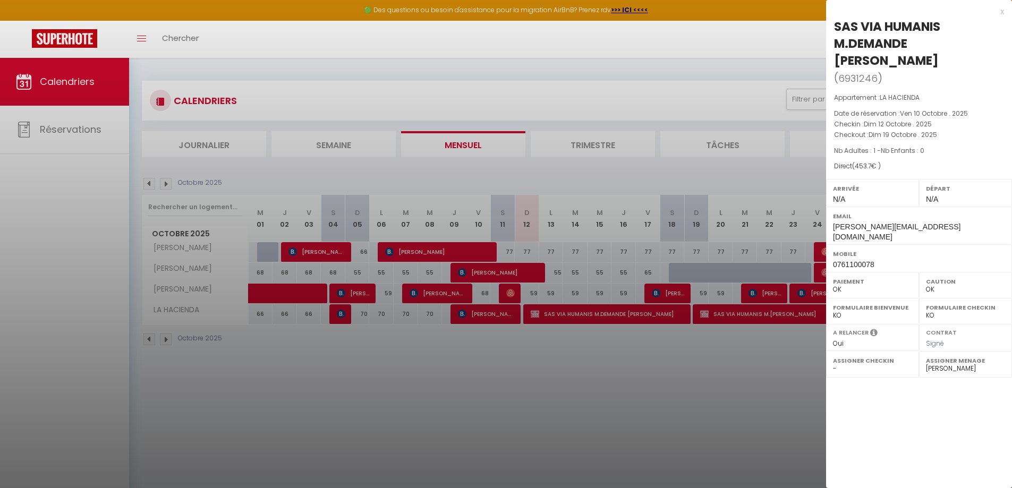
click at [658, 377] on div at bounding box center [506, 244] width 1012 height 488
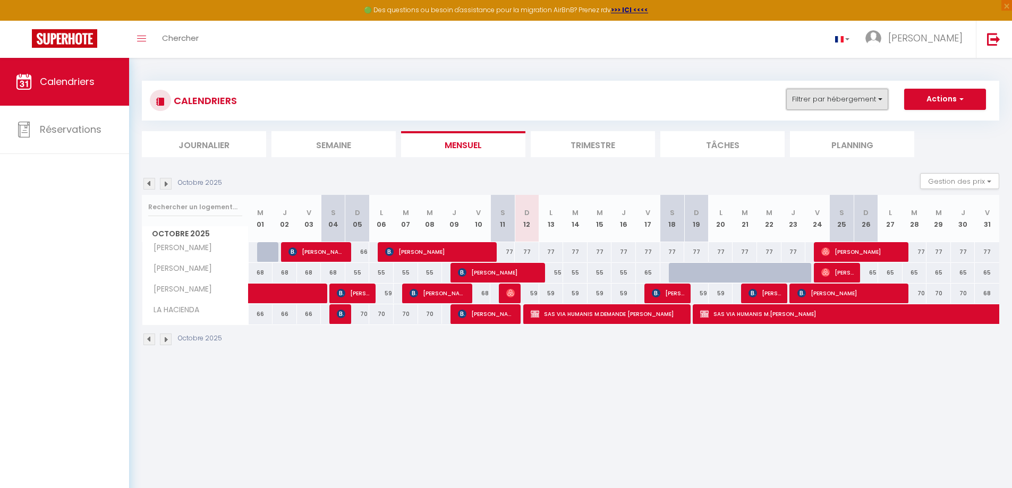
click at [845, 100] on button "Filtrer par hébergement" at bounding box center [837, 99] width 102 height 21
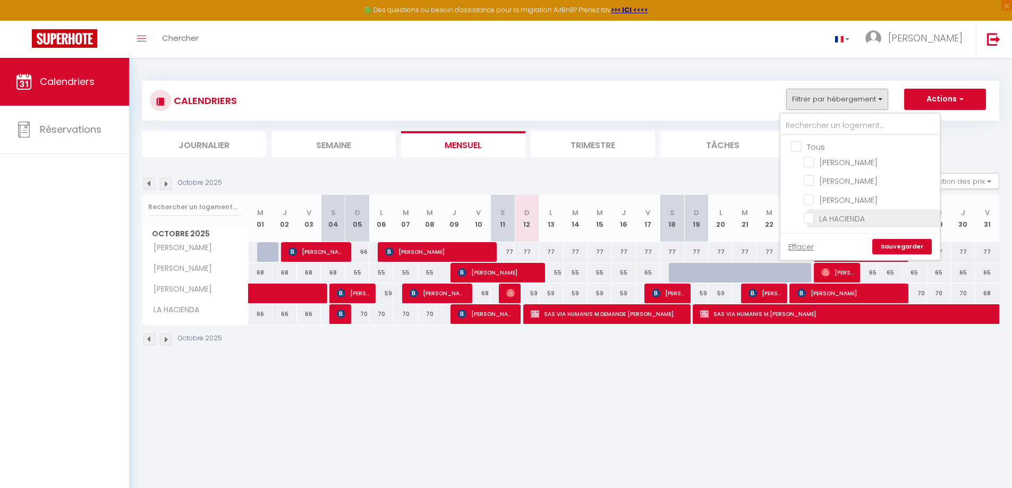
click at [839, 219] on input "LA HACIENDA" at bounding box center [869, 217] width 133 height 11
checkbox input "true"
checkbox input "false"
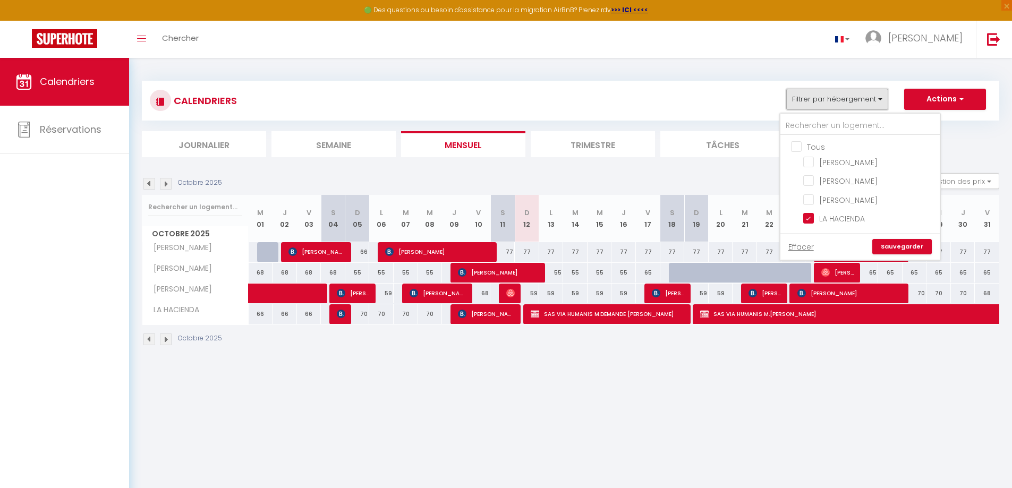
click at [851, 97] on button "Filtrer par hébergement" at bounding box center [837, 99] width 102 height 21
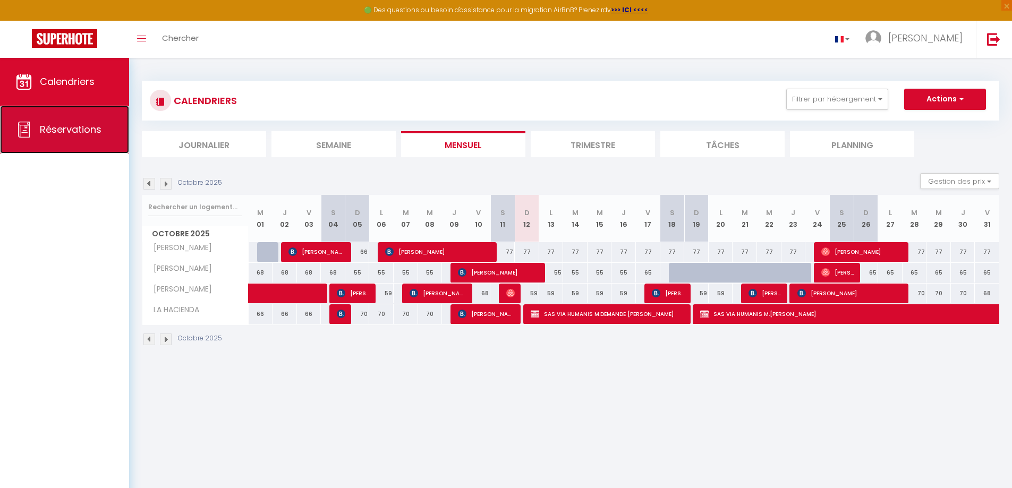
click at [41, 118] on link "Réservations" at bounding box center [64, 130] width 129 height 48
select select "not_cancelled"
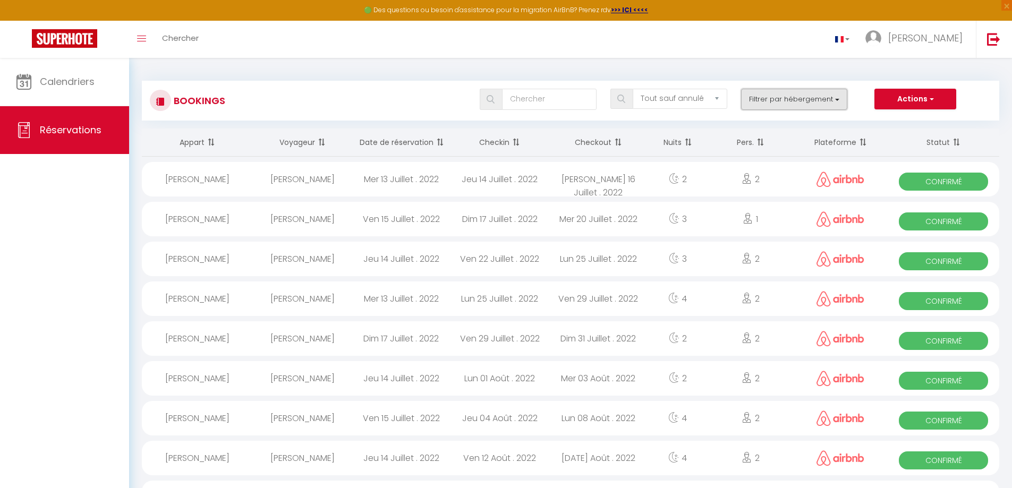
click at [822, 106] on button "Filtrer par hébergement" at bounding box center [794, 99] width 106 height 21
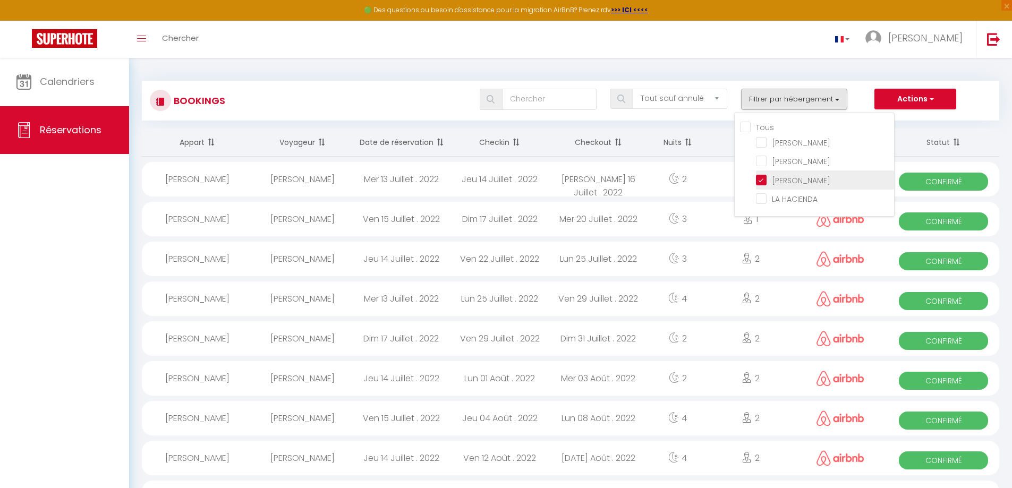
click at [766, 181] on input "[PERSON_NAME]" at bounding box center [825, 179] width 138 height 11
checkbox input "false"
click at [763, 198] on input "LA HACIENDA" at bounding box center [825, 198] width 138 height 11
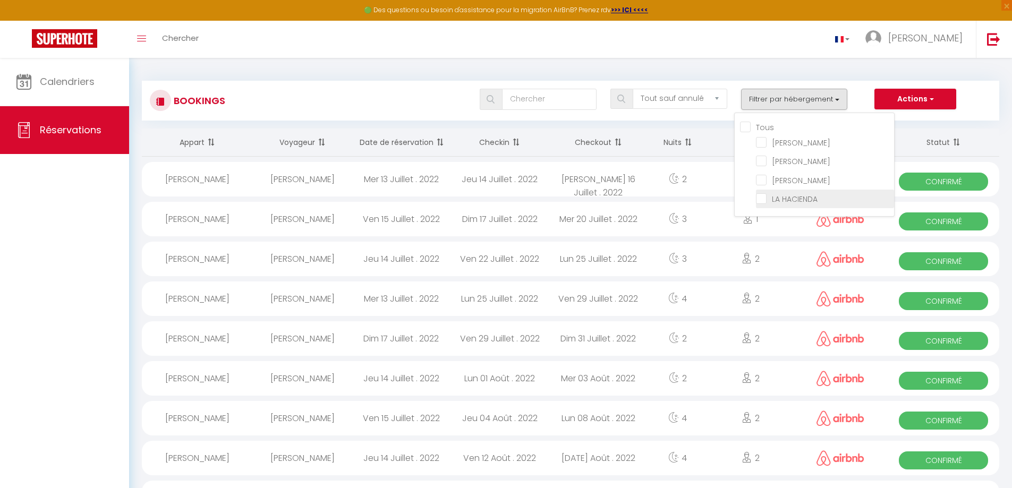
checkbox input "true"
checkbox input "false"
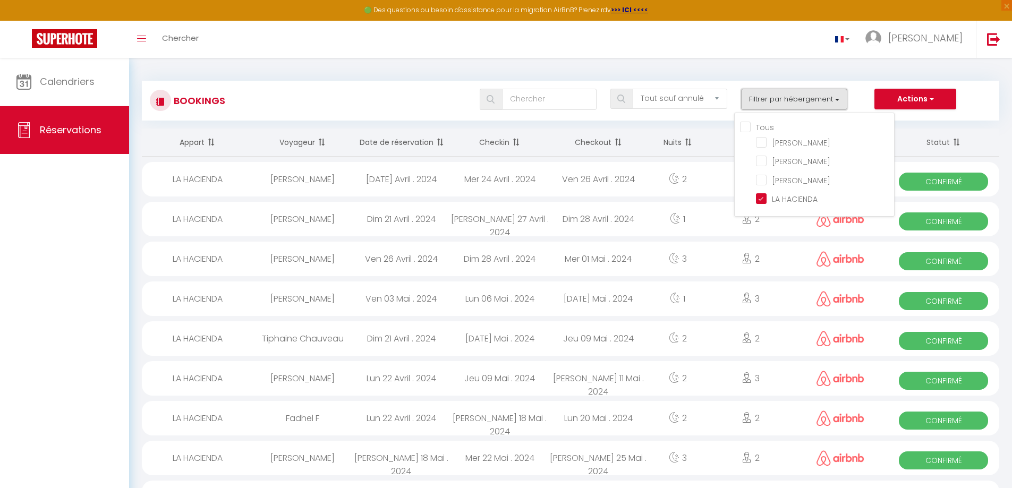
click at [814, 103] on button "Filtrer par hébergement" at bounding box center [794, 99] width 106 height 21
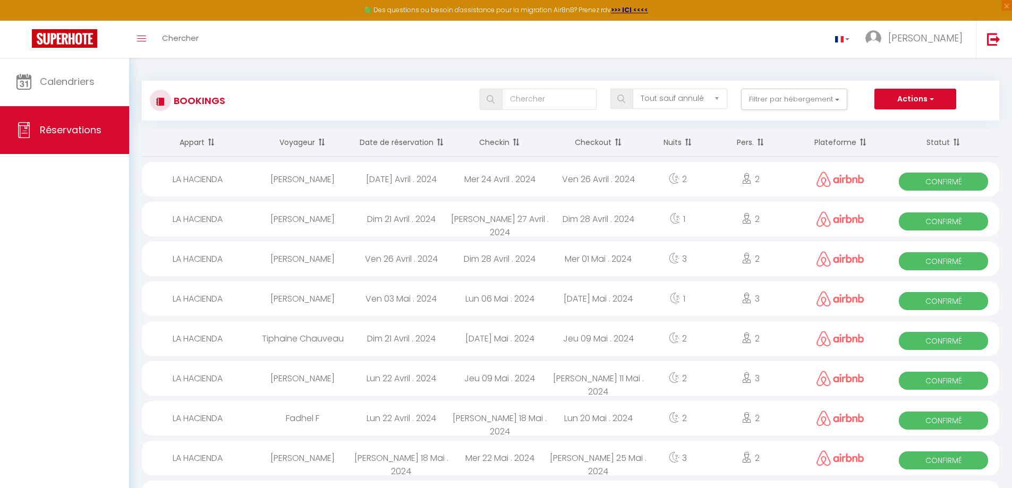
click at [504, 139] on th "Checkin" at bounding box center [499, 143] width 99 height 28
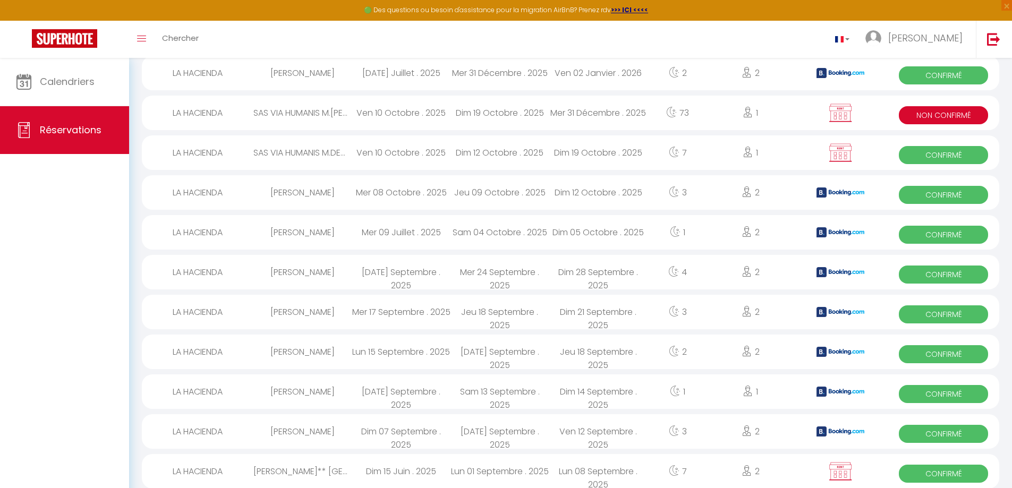
scroll to position [53, 0]
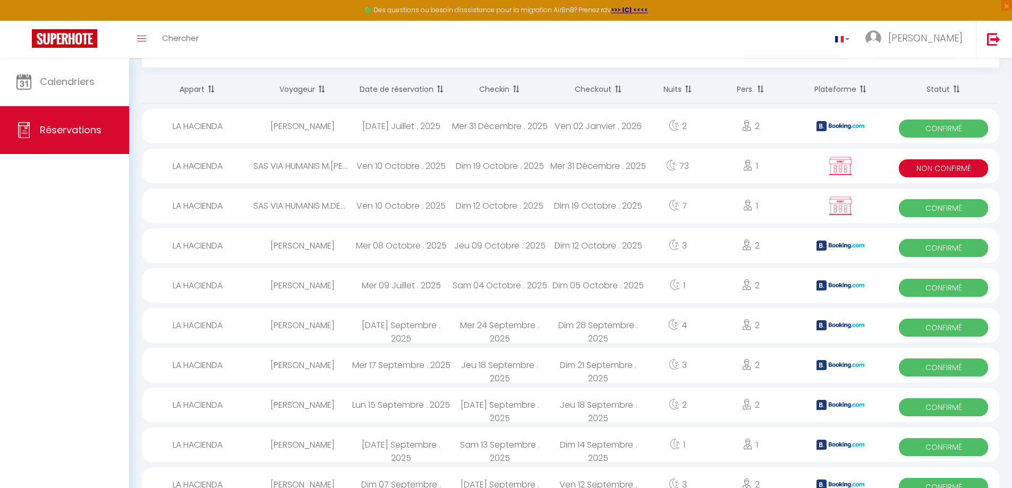
click at [518, 96] on span at bounding box center [514, 89] width 11 height 21
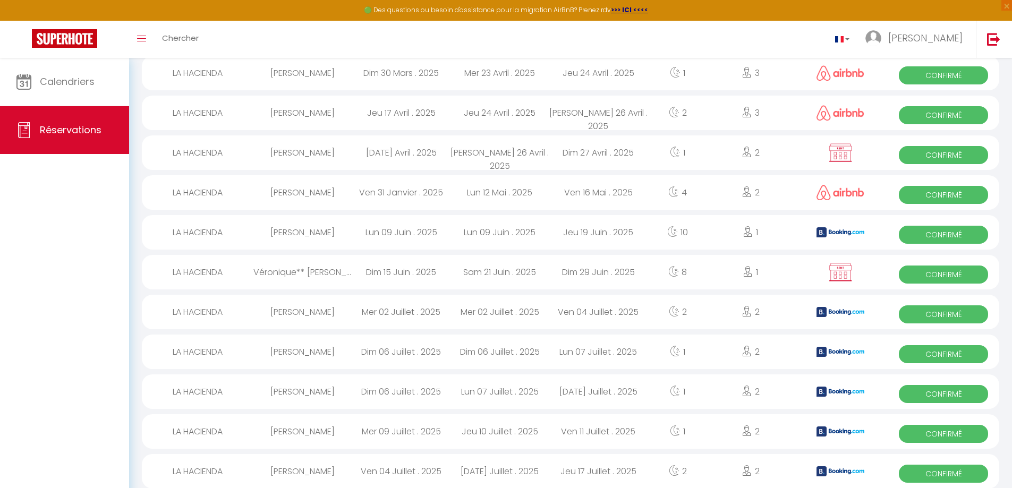
scroll to position [1708, 0]
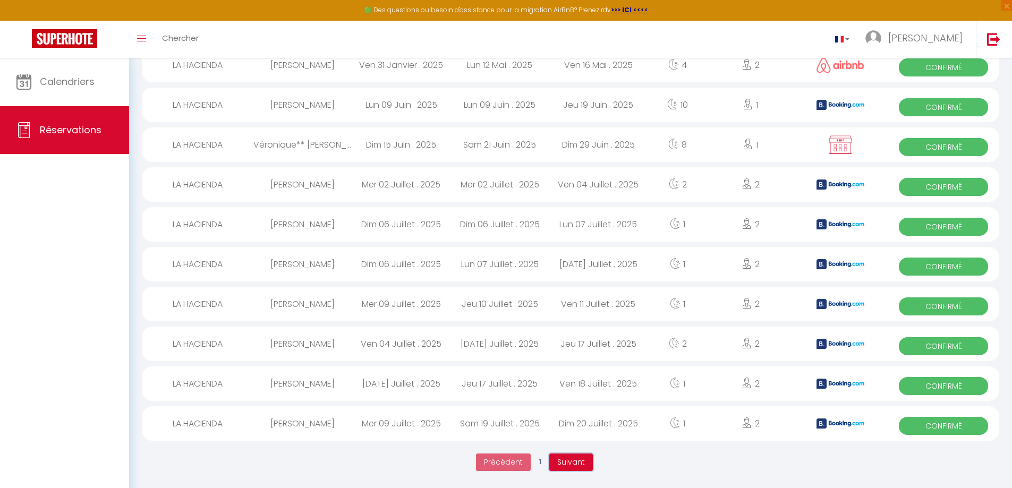
click at [552, 460] on button "Suivant" at bounding box center [571, 463] width 44 height 18
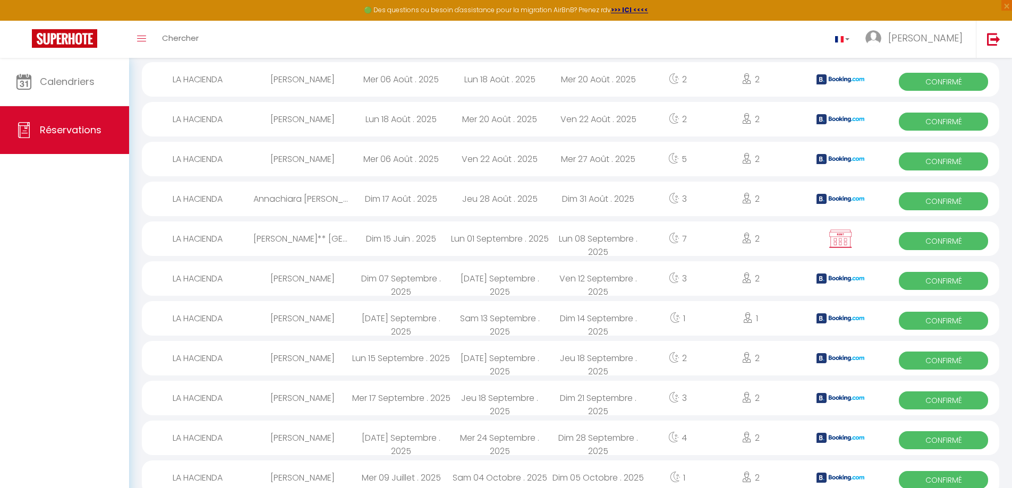
scroll to position [430, 0]
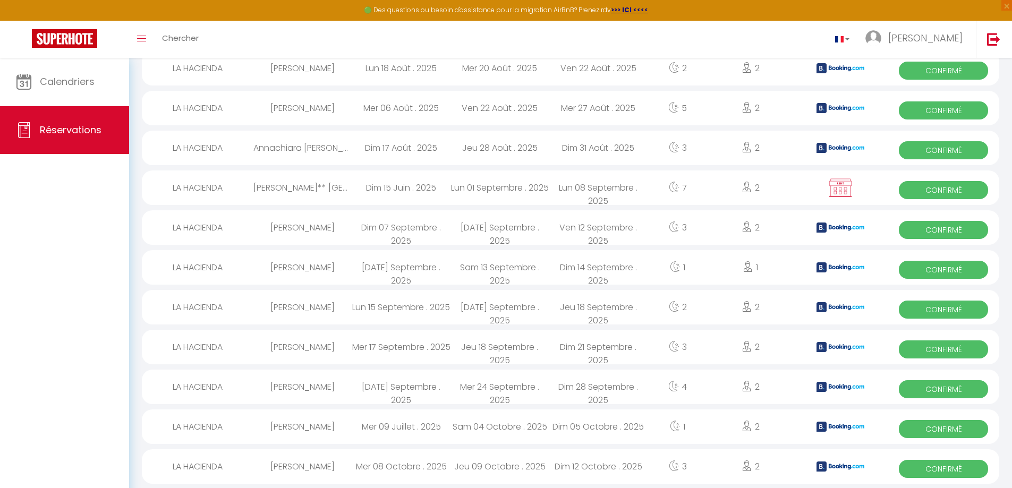
click at [835, 193] on img at bounding box center [840, 188] width 27 height 20
select select "OK"
select select "KO"
select select "0"
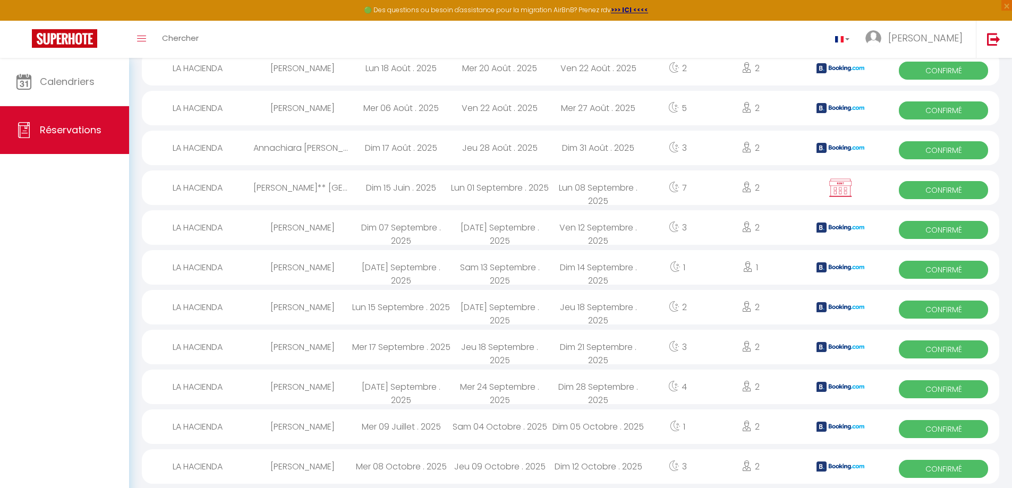
select select "1"
select select
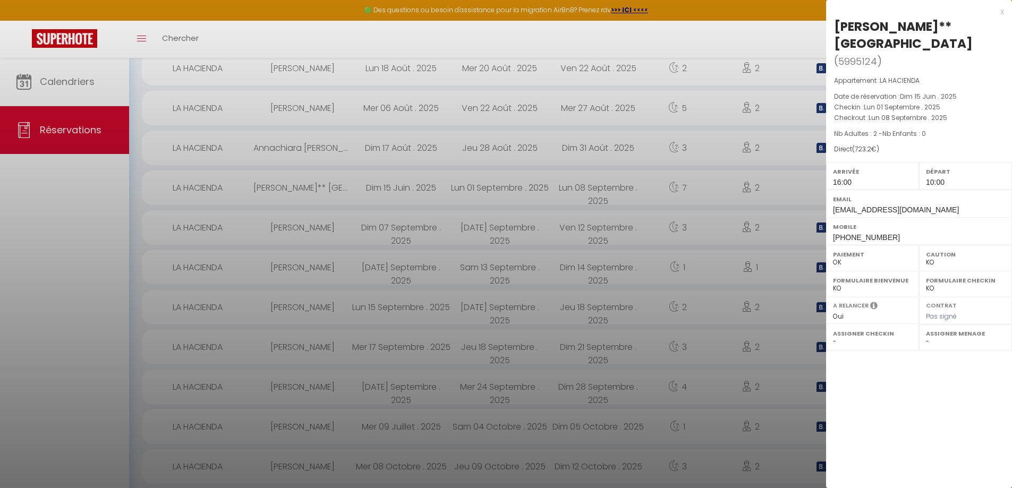
select select "27804"
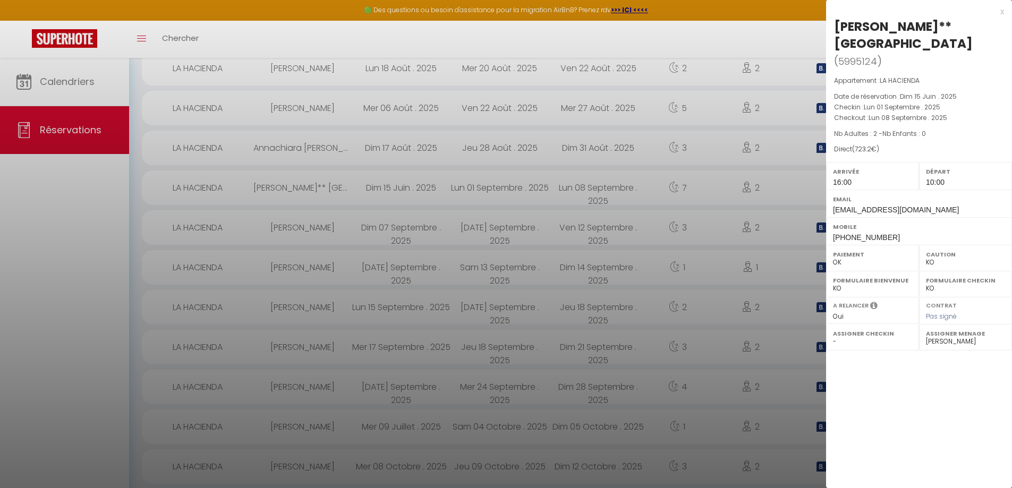
click at [753, 241] on div at bounding box center [506, 244] width 1012 height 488
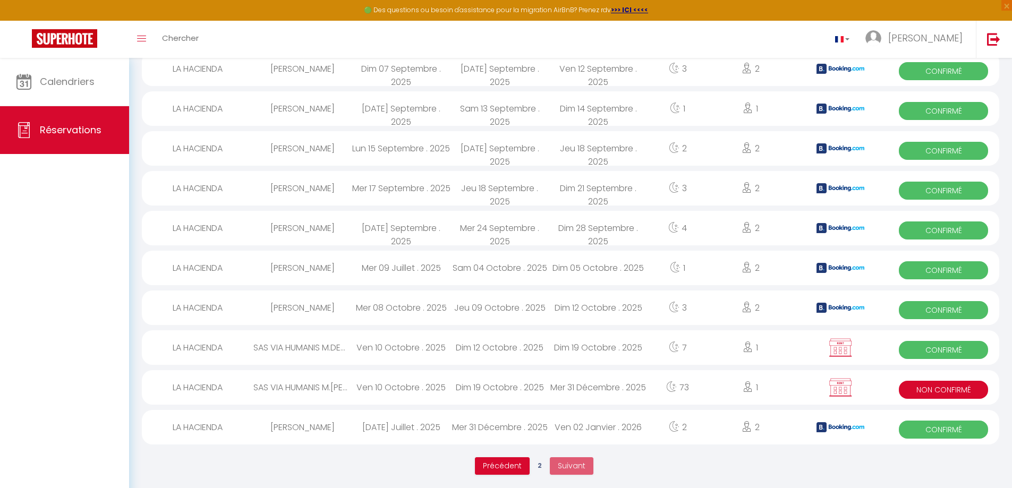
scroll to position [589, 0]
click at [507, 460] on span "Précédent" at bounding box center [502, 465] width 39 height 11
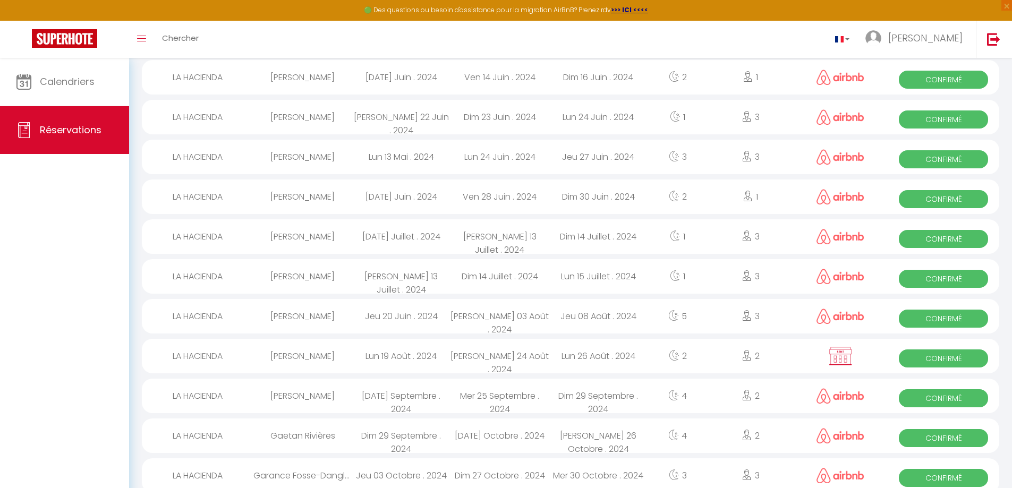
scroll to position [695, 0]
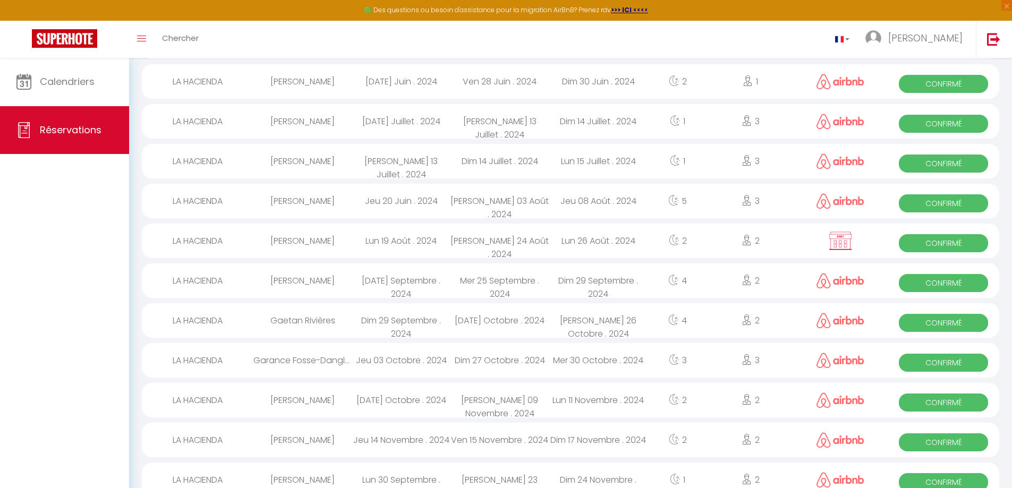
click at [835, 233] on img at bounding box center [840, 241] width 27 height 20
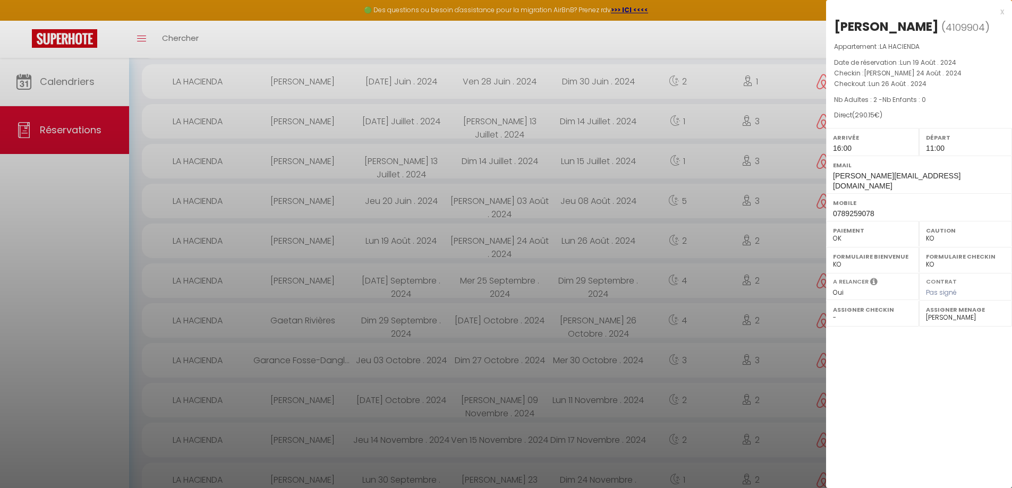
click at [810, 235] on div at bounding box center [506, 244] width 1012 height 488
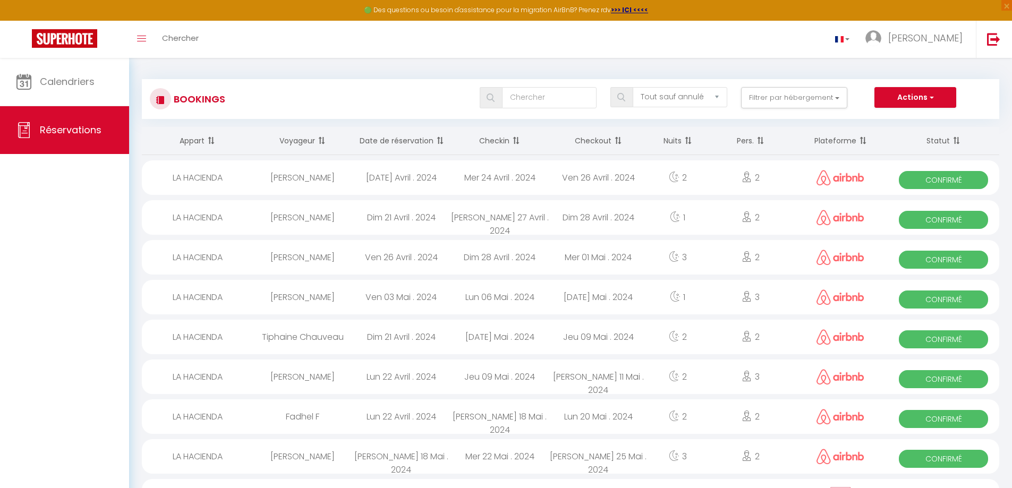
scroll to position [0, 0]
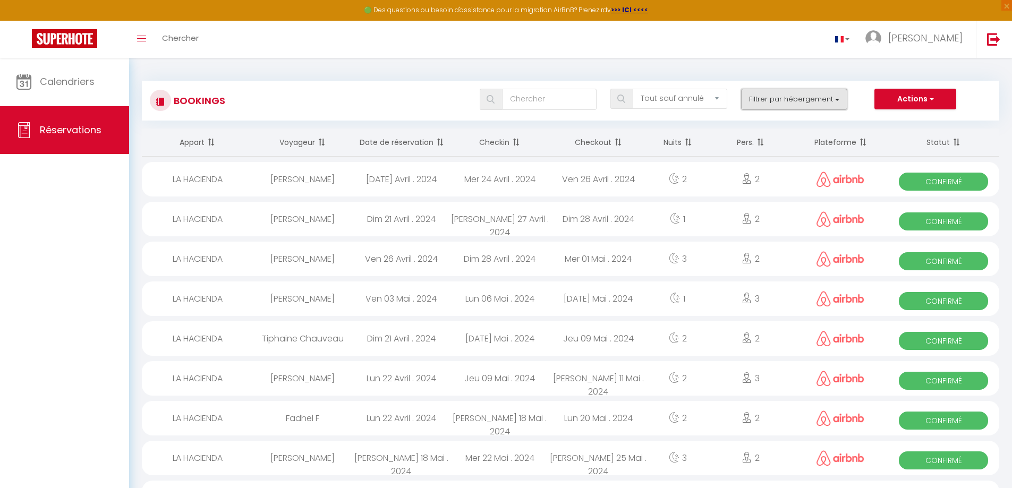
click at [801, 98] on button "Filtrer par hébergement" at bounding box center [794, 99] width 106 height 21
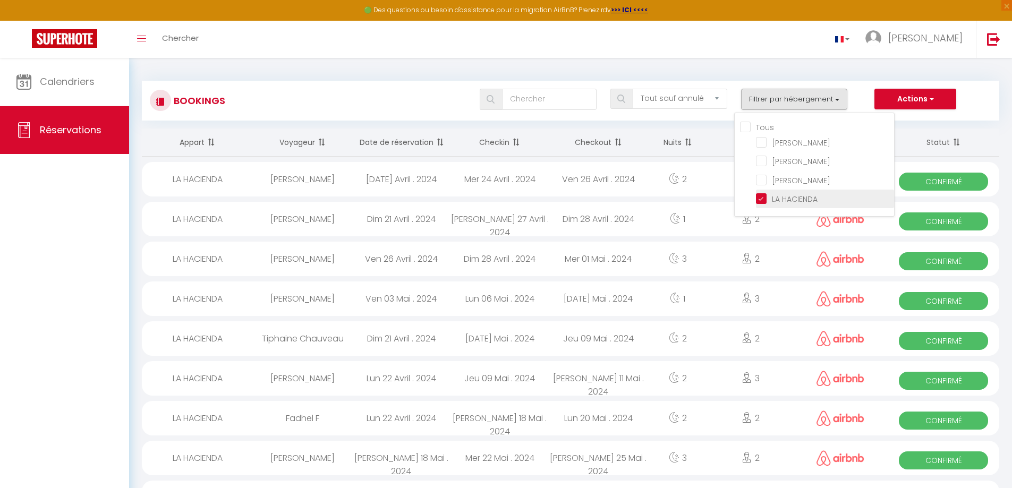
click at [761, 202] on input "LA HACIENDA" at bounding box center [825, 198] width 138 height 11
checkbox input "false"
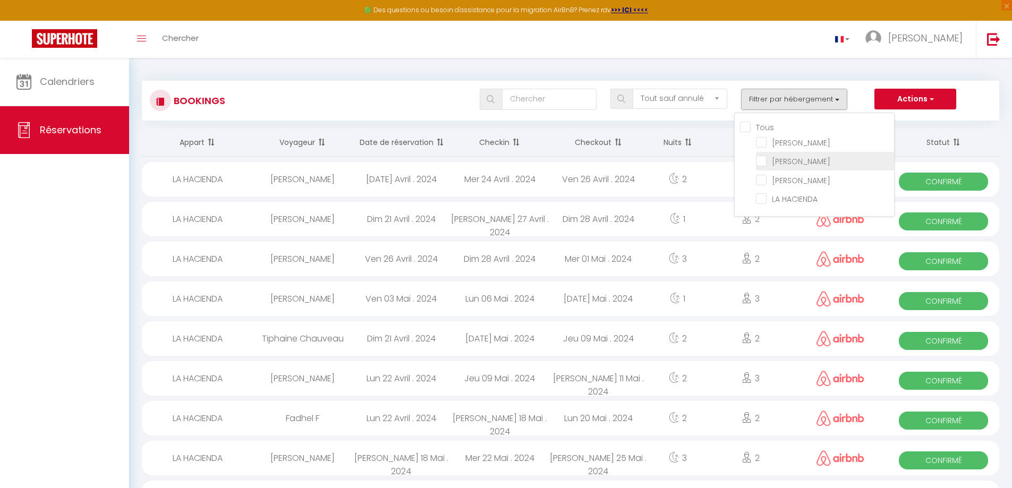
click at [764, 157] on input "[PERSON_NAME]" at bounding box center [825, 160] width 138 height 11
checkbox input "true"
checkbox input "false"
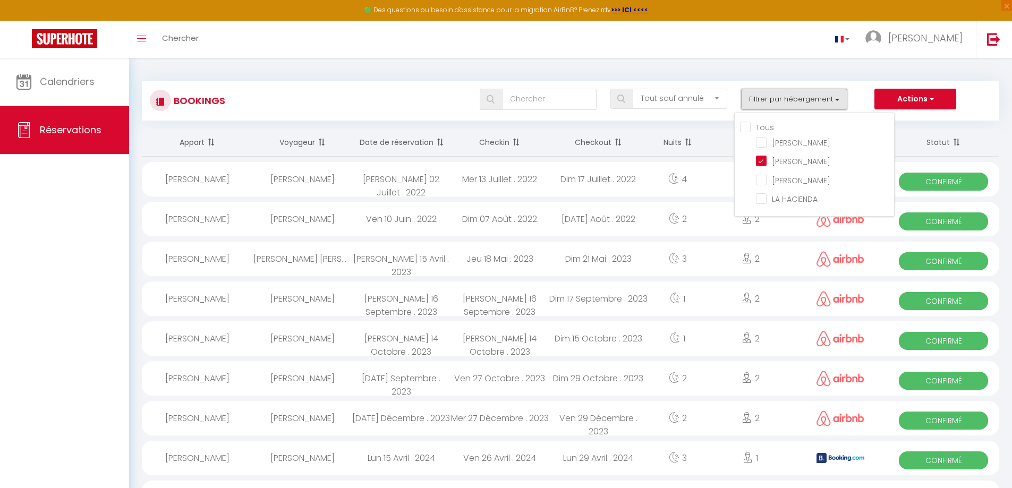
click at [824, 95] on button "Filtrer par hébergement" at bounding box center [794, 99] width 106 height 21
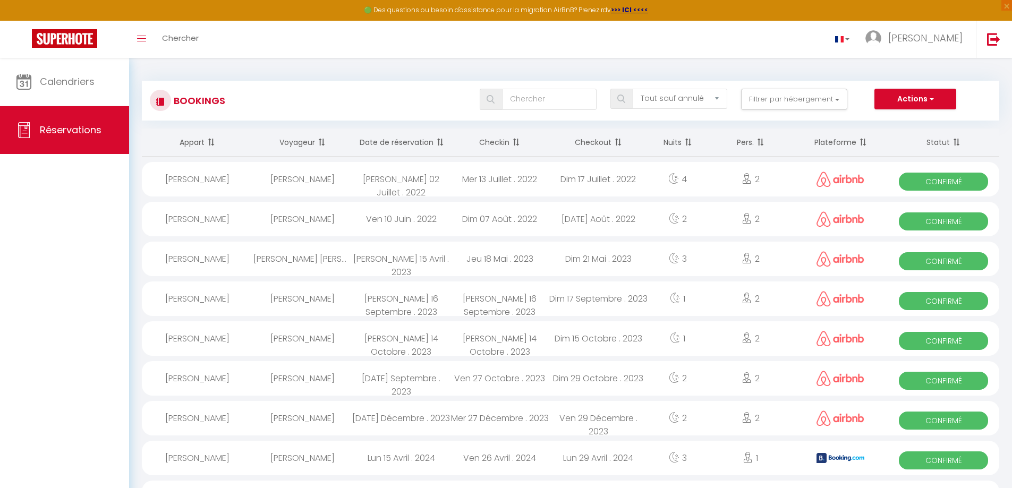
click at [529, 142] on th "Checkin" at bounding box center [499, 143] width 99 height 28
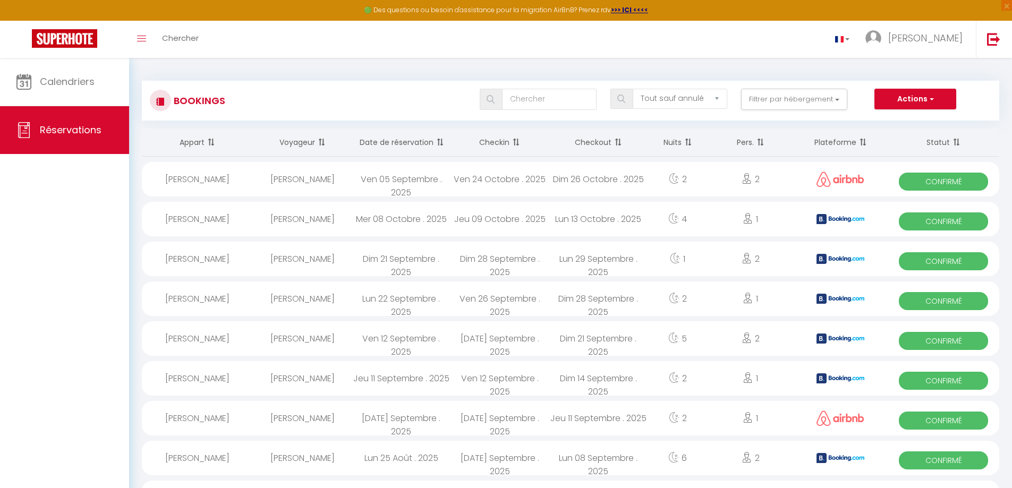
click at [529, 142] on th "Checkin" at bounding box center [499, 143] width 99 height 28
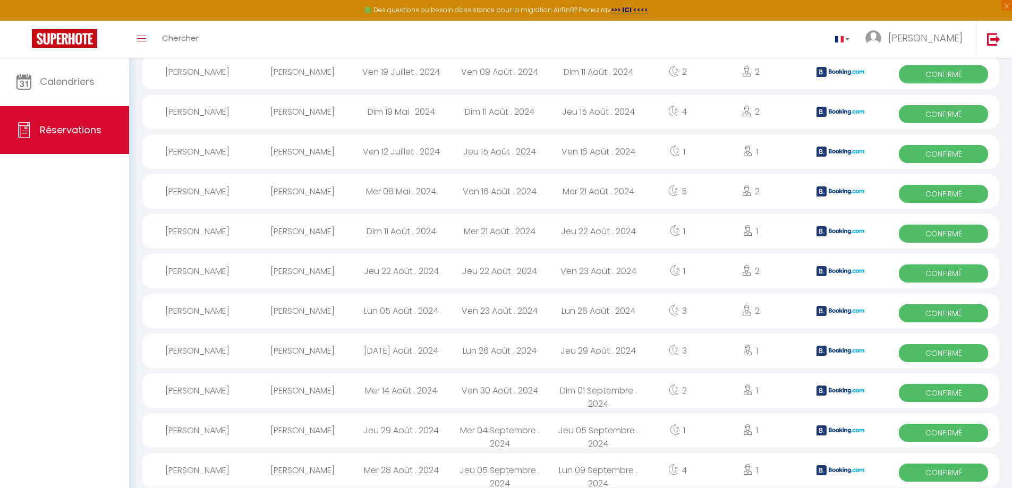
scroll to position [1708, 0]
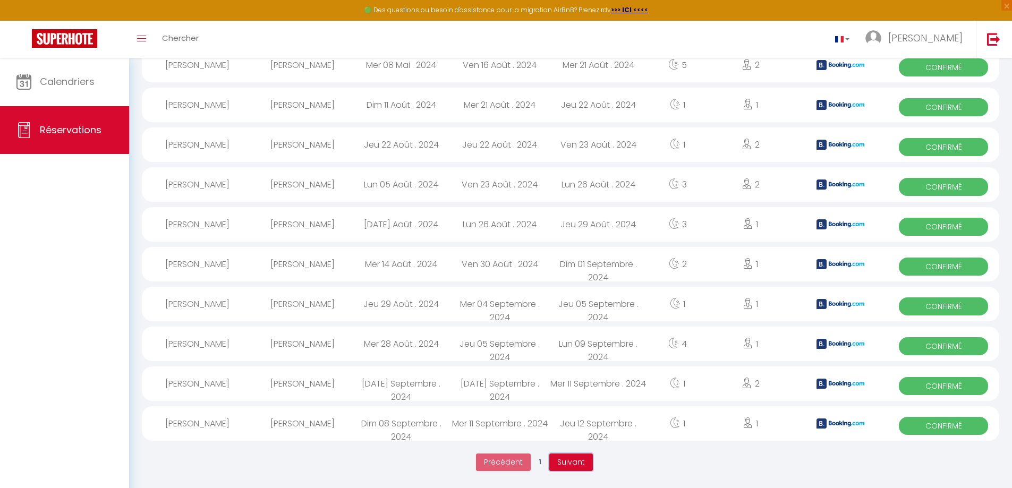
click at [566, 462] on span "Suivant" at bounding box center [571, 462] width 28 height 11
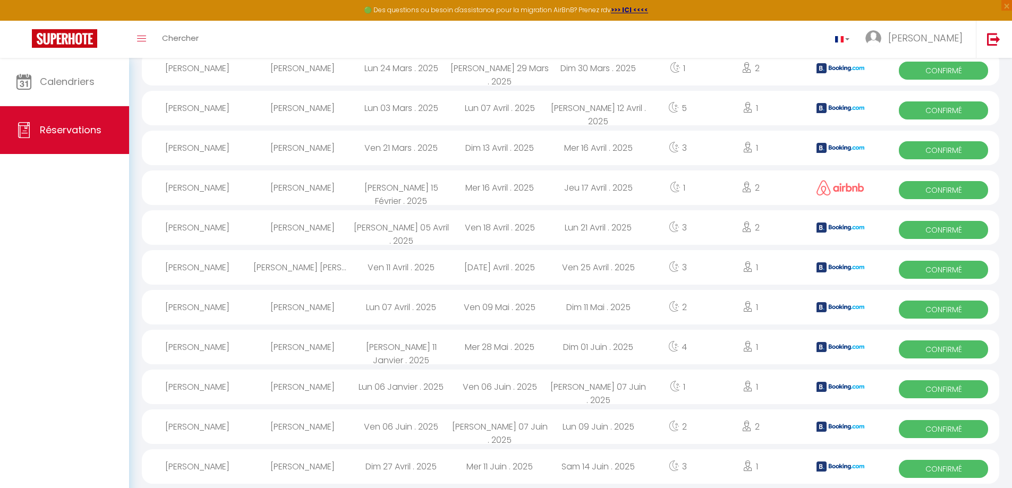
scroll to position [1705, 0]
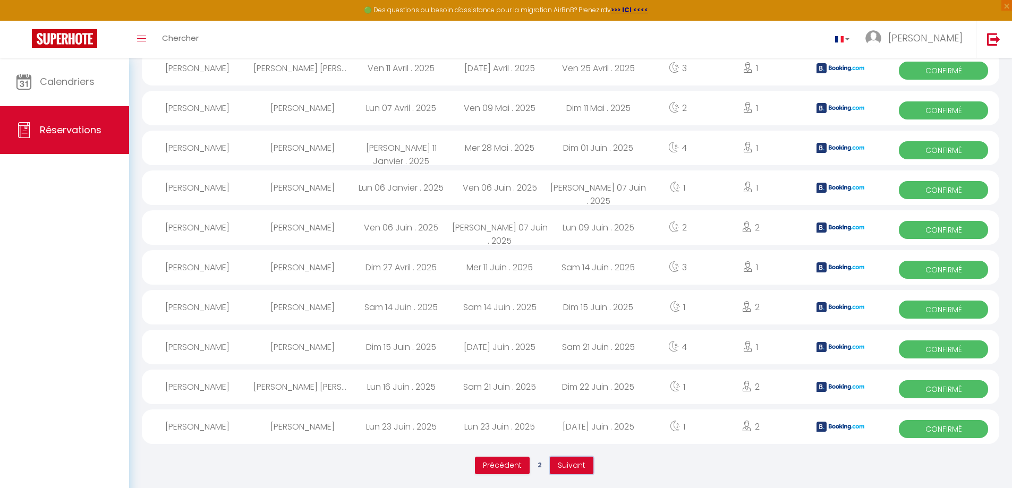
click at [576, 464] on span "Suivant" at bounding box center [572, 465] width 28 height 11
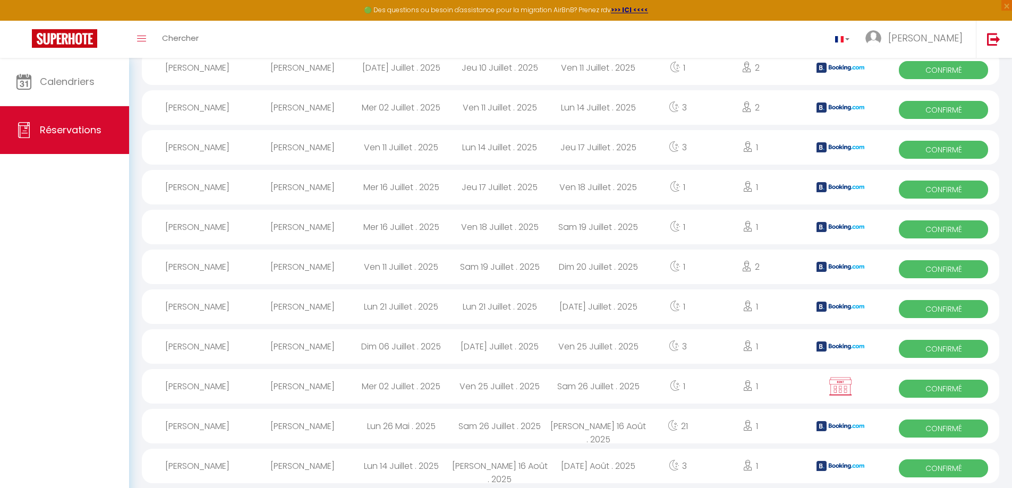
scroll to position [217, 0]
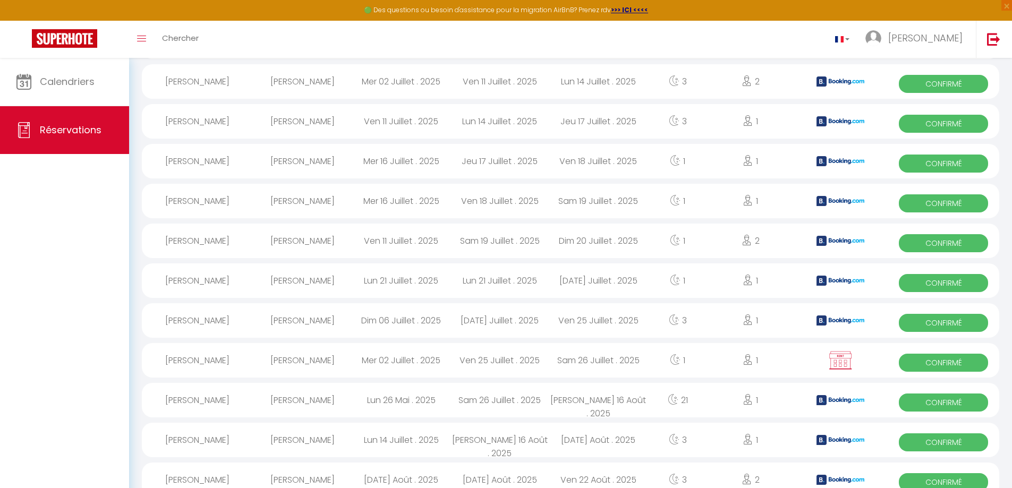
click at [835, 367] on img at bounding box center [840, 361] width 27 height 20
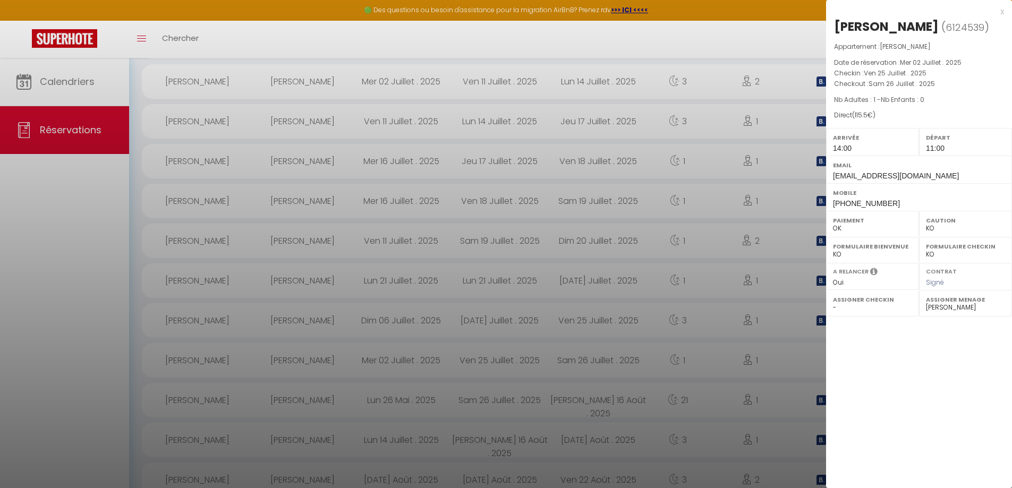
click at [649, 165] on div at bounding box center [506, 244] width 1012 height 488
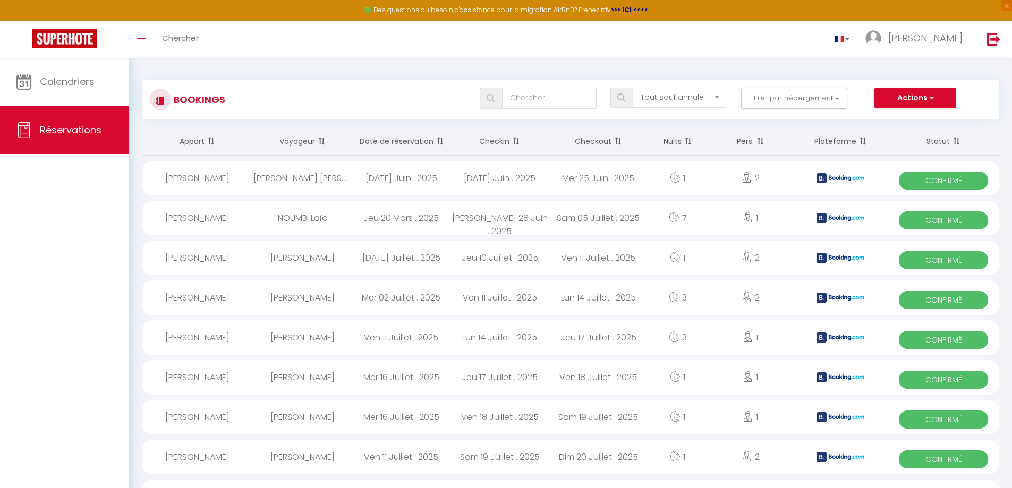
scroll to position [0, 0]
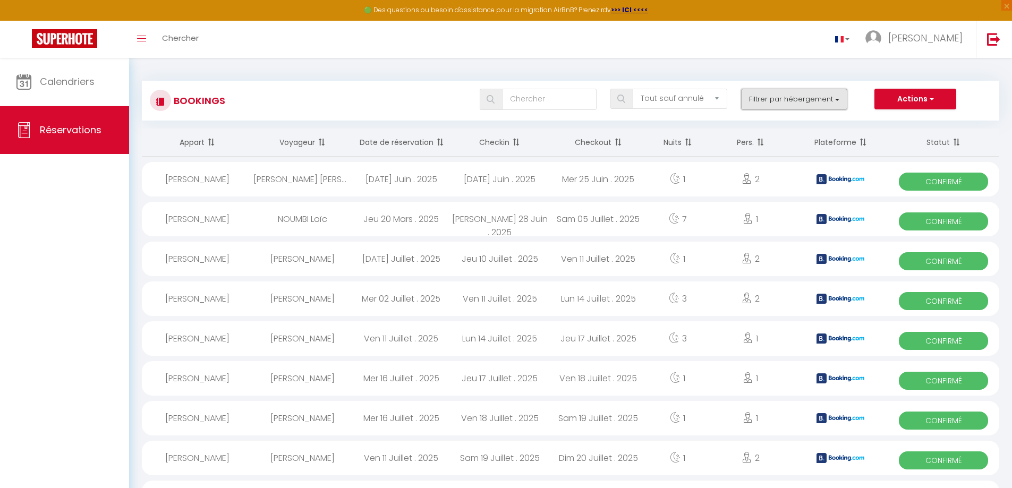
click at [784, 102] on button "Filtrer par hébergement" at bounding box center [794, 99] width 106 height 21
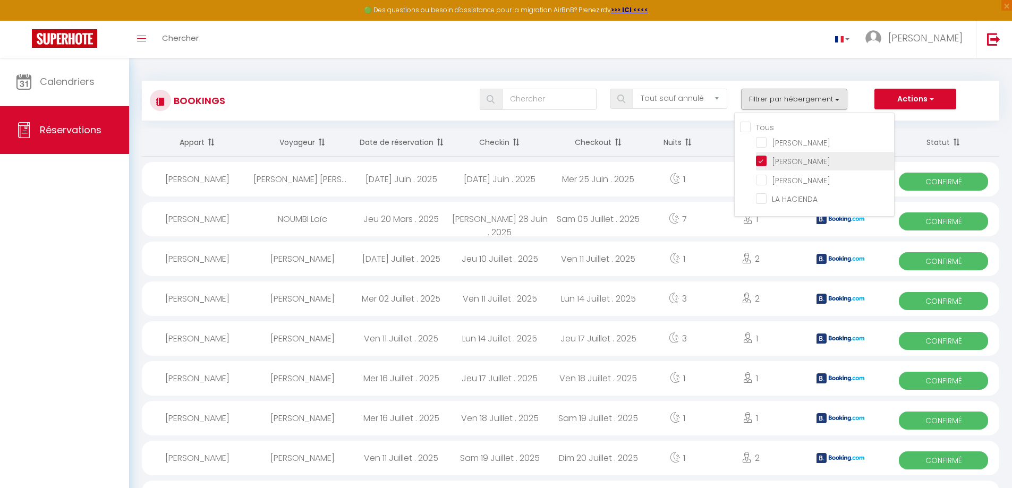
click at [760, 161] on input "[PERSON_NAME]" at bounding box center [825, 160] width 138 height 11
checkbox input "false"
click at [758, 181] on input "[PERSON_NAME]" at bounding box center [825, 179] width 138 height 11
checkbox input "true"
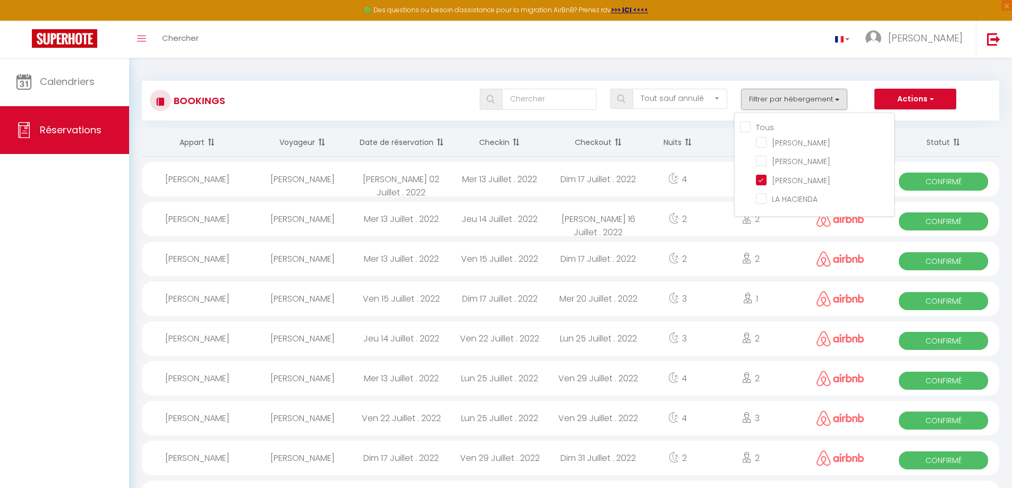
checkbox input "false"
click at [818, 96] on button "Filtrer par hébergement" at bounding box center [794, 99] width 106 height 21
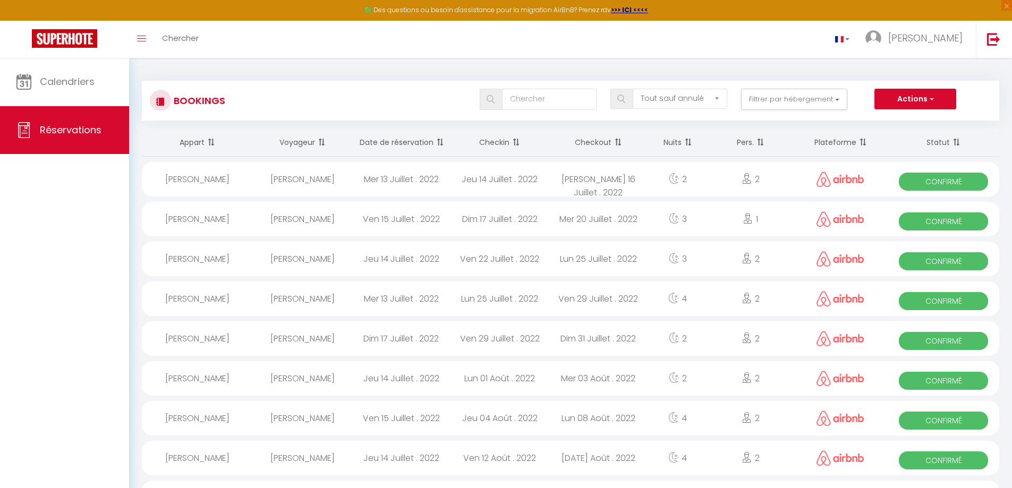
click at [516, 140] on span at bounding box center [514, 142] width 11 height 21
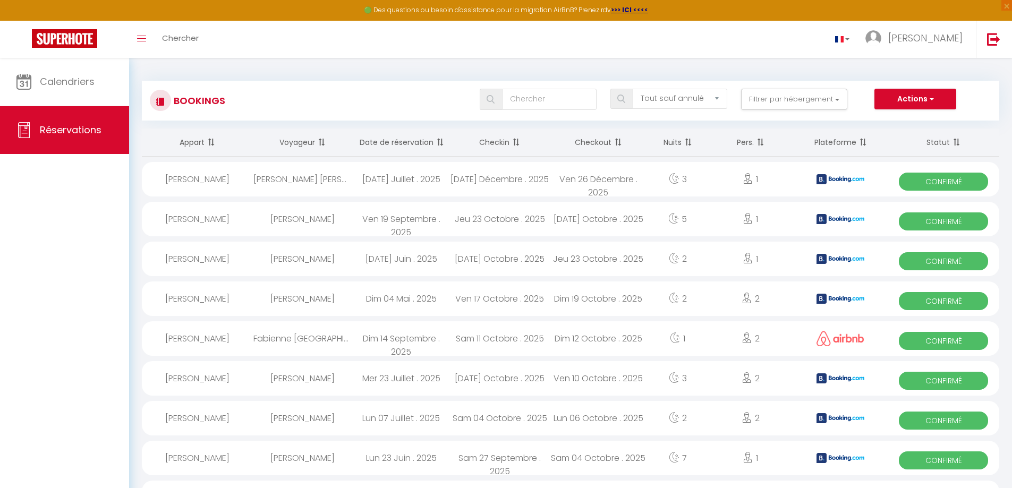
click at [516, 140] on span at bounding box center [514, 142] width 11 height 21
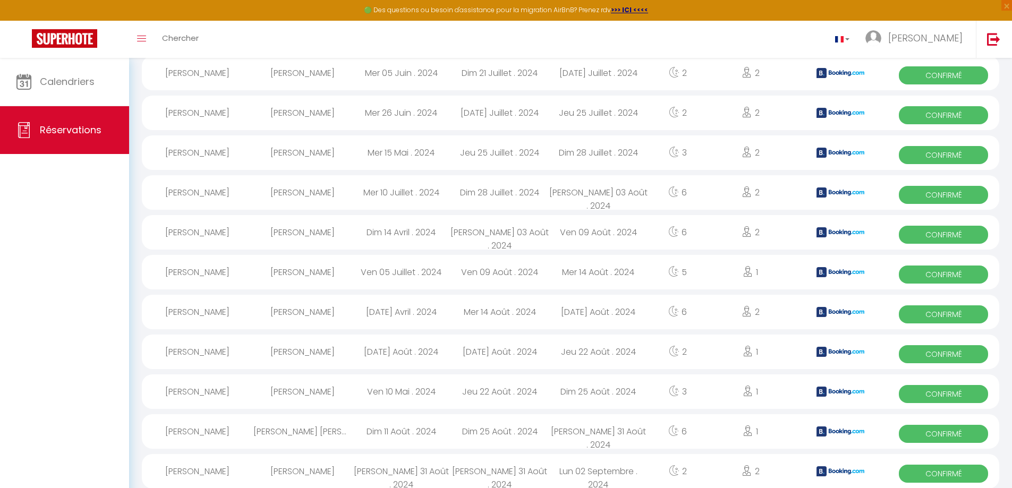
scroll to position [1708, 0]
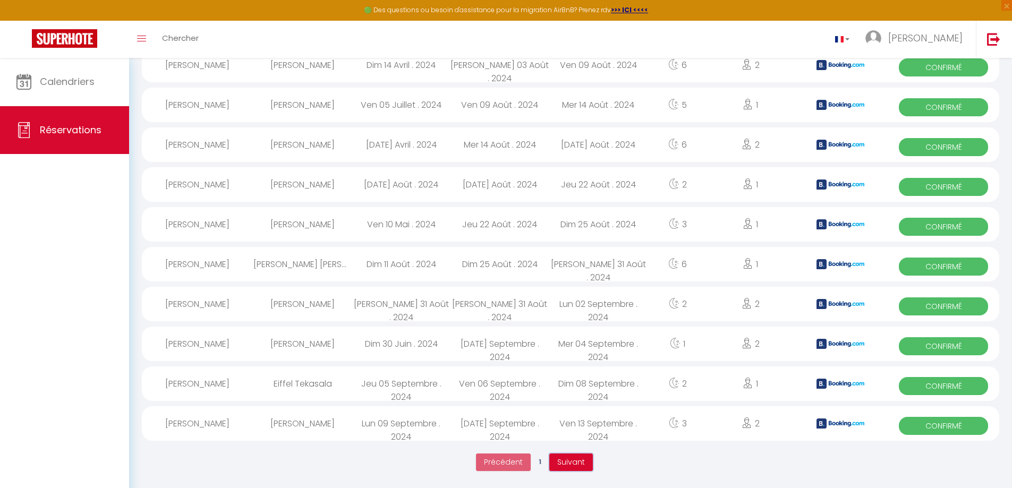
click at [573, 467] on span "Suivant" at bounding box center [571, 462] width 28 height 11
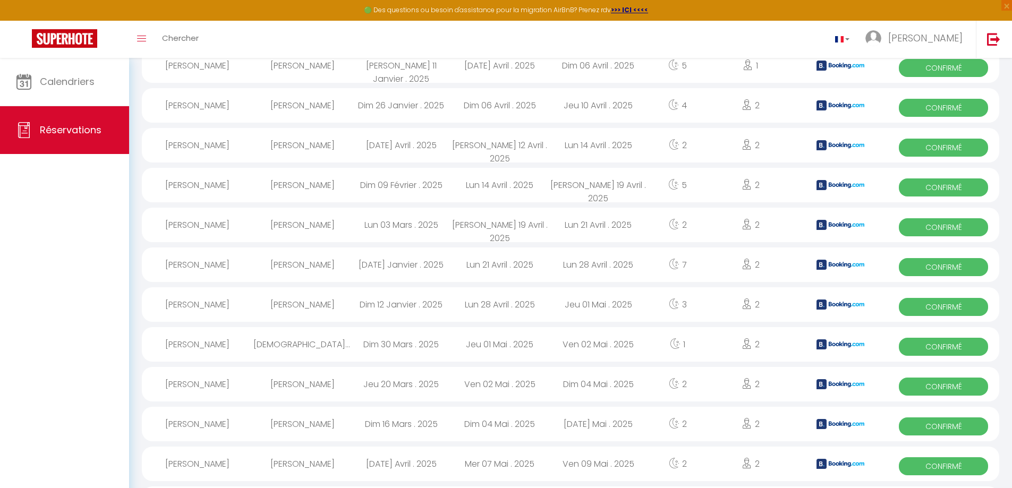
scroll to position [1705, 0]
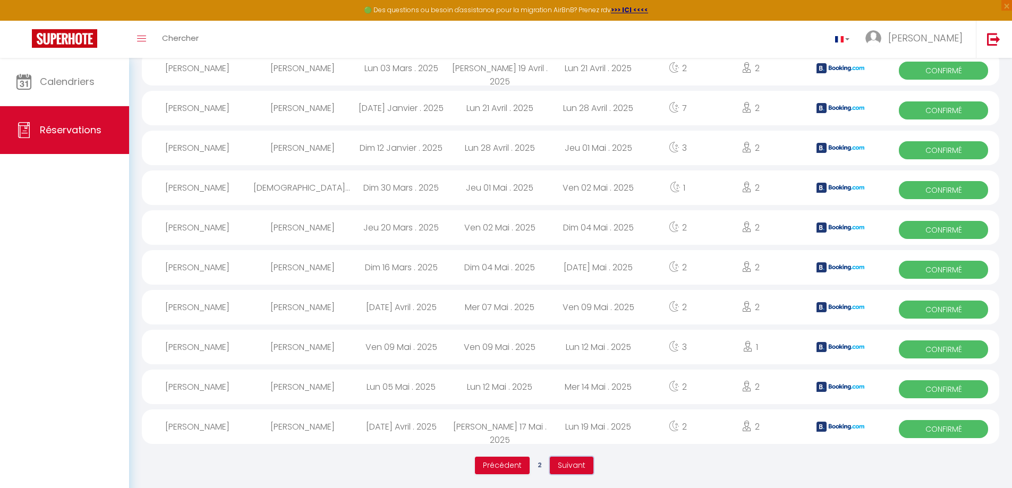
click at [585, 469] on button "Suivant" at bounding box center [572, 466] width 44 height 18
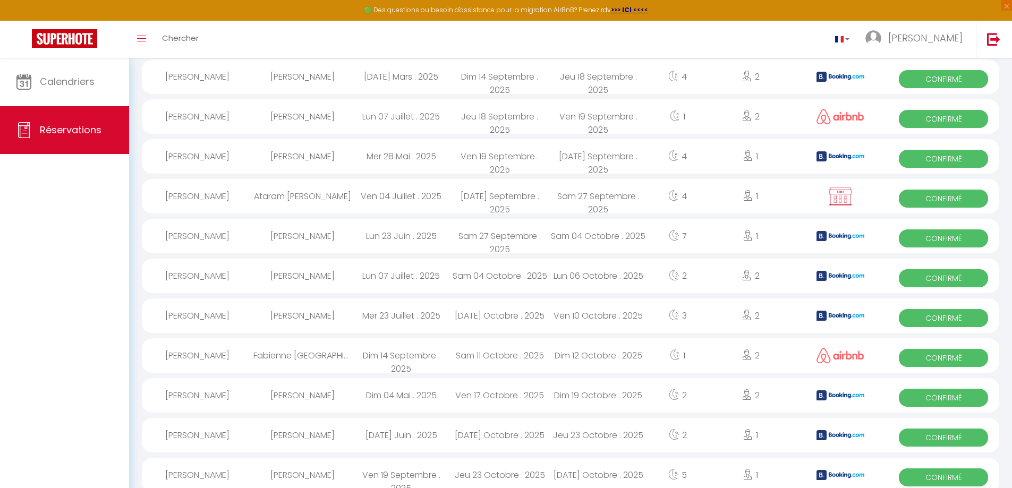
scroll to position [1708, 0]
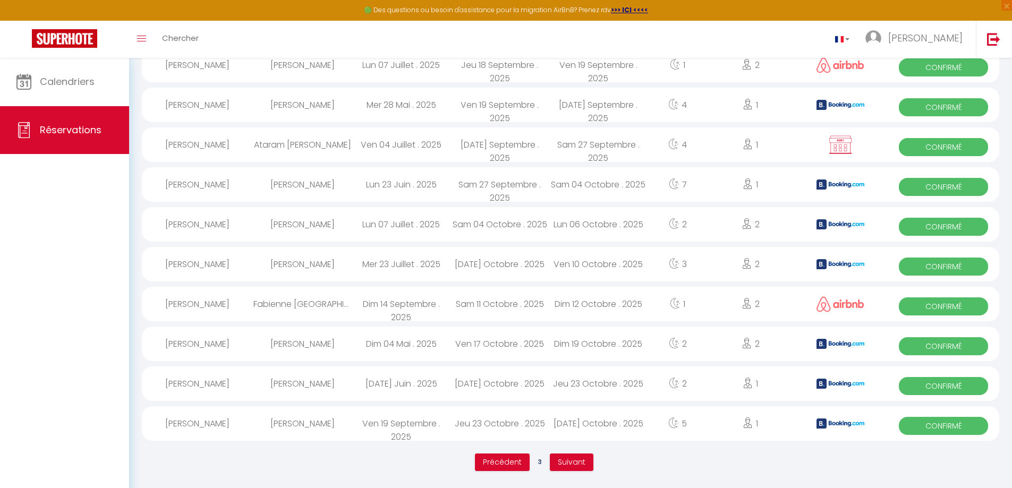
click at [849, 152] on img at bounding box center [840, 145] width 27 height 20
